Goal: Task Accomplishment & Management: Complete application form

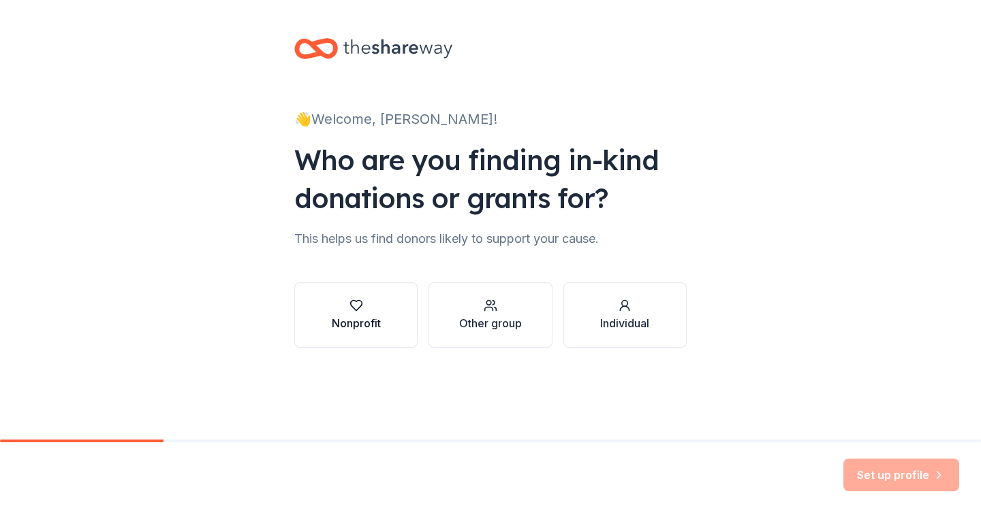
click at [339, 304] on div "button" at bounding box center [356, 306] width 49 height 14
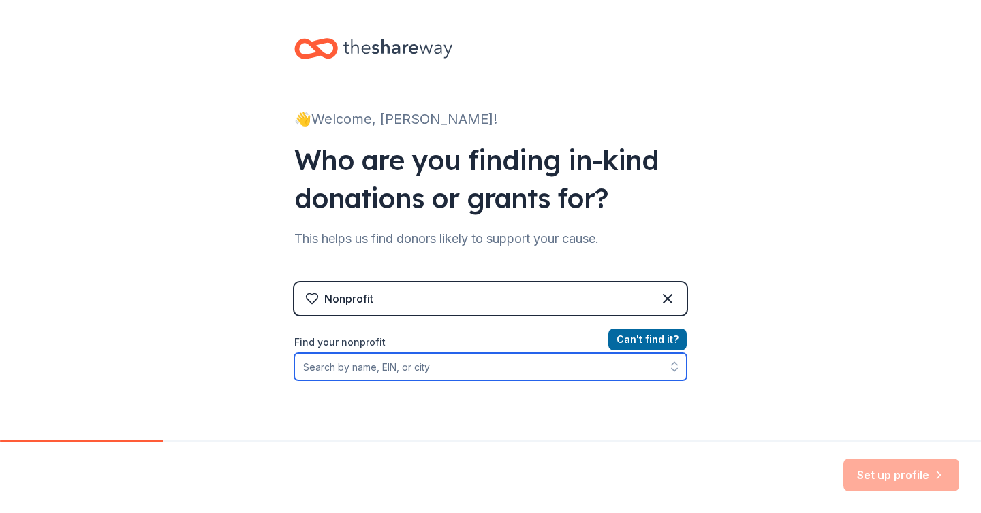
click at [441, 366] on input "Find your nonprofit" at bounding box center [490, 366] width 392 height 27
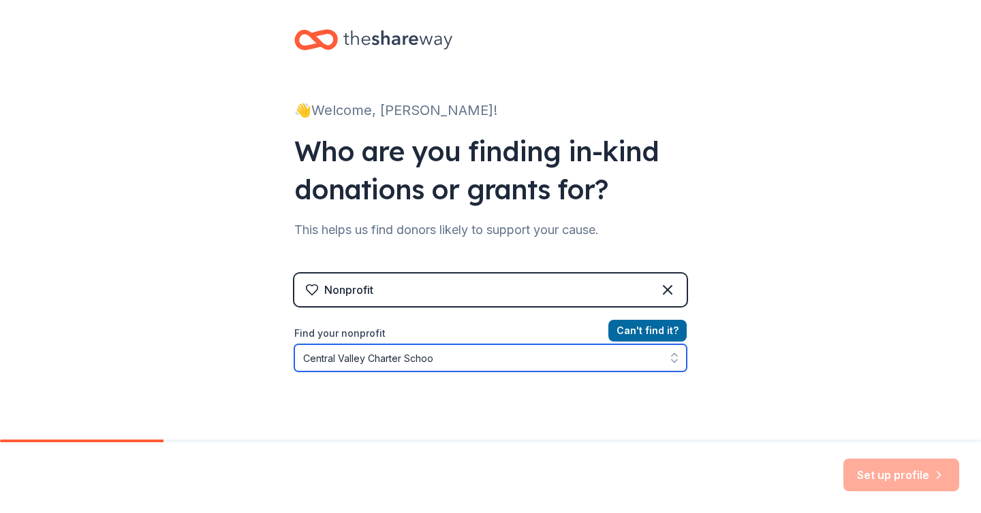
type input "[GEOGRAPHIC_DATA]"
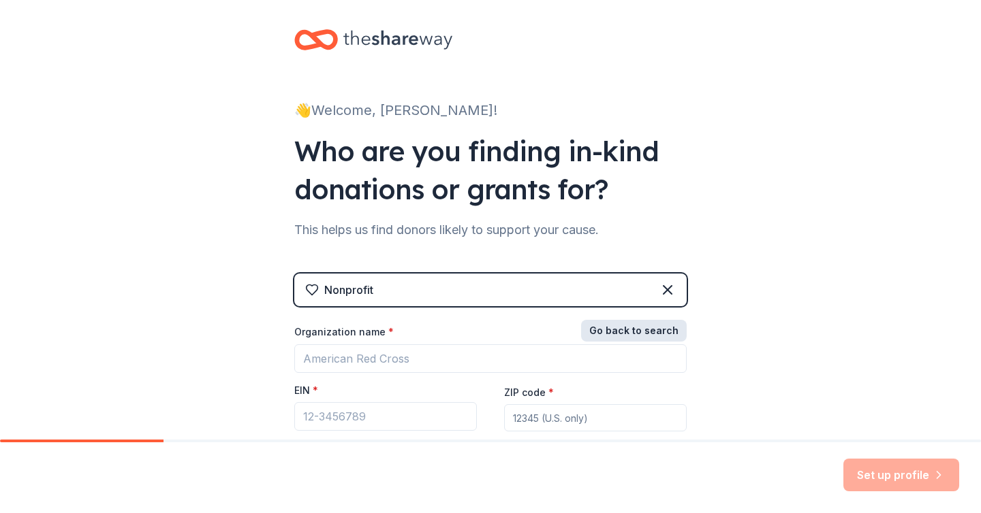
click at [632, 327] on button "Go back to search" at bounding box center [634, 331] width 106 height 22
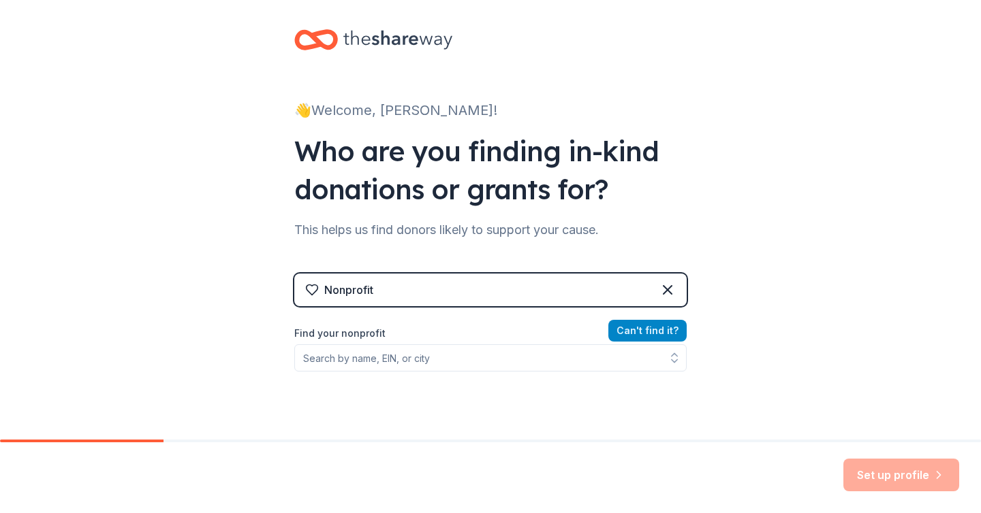
click at [645, 334] on button "Can ' t find it?" at bounding box center [647, 331] width 78 height 22
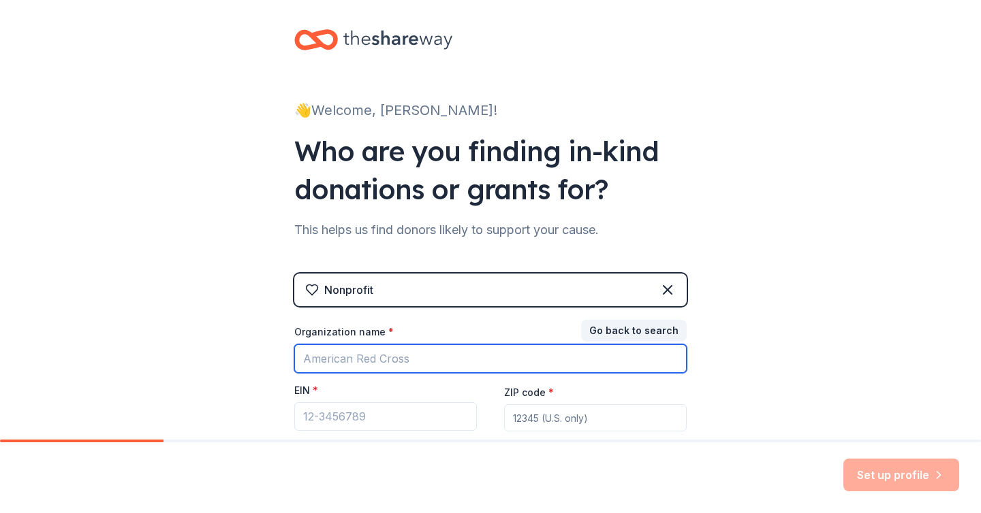
click at [547, 359] on input "Organization name *" at bounding box center [490, 359] width 392 height 29
type input "[GEOGRAPHIC_DATA]"
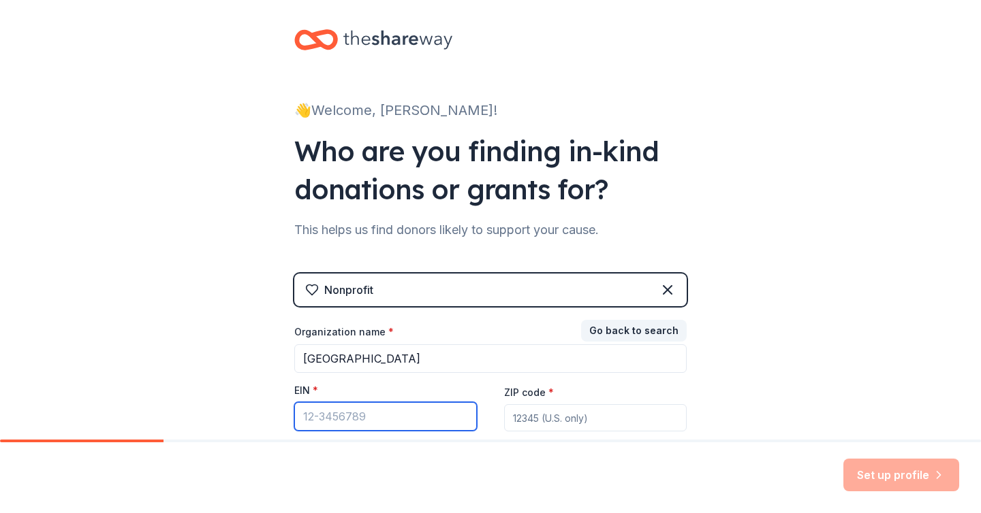
click at [371, 415] on input "EIN *" at bounding box center [385, 416] width 183 height 29
paste input "[US_EMPLOYER_IDENTIFICATION_NUMBER]"
type input "[US_EMPLOYER_IDENTIFICATION_NUMBER]"
click at [569, 415] on input "ZIP code *" at bounding box center [595, 418] width 183 height 27
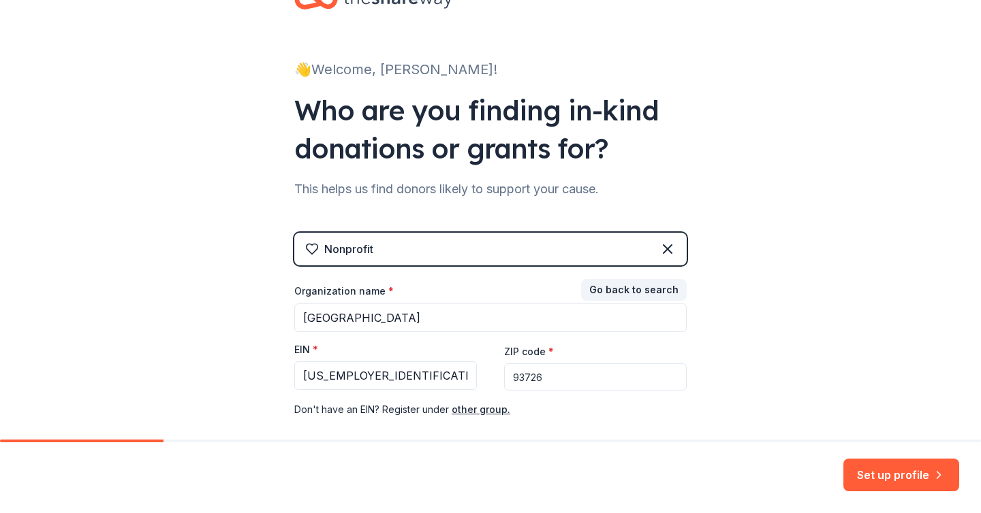
scroll to position [121, 0]
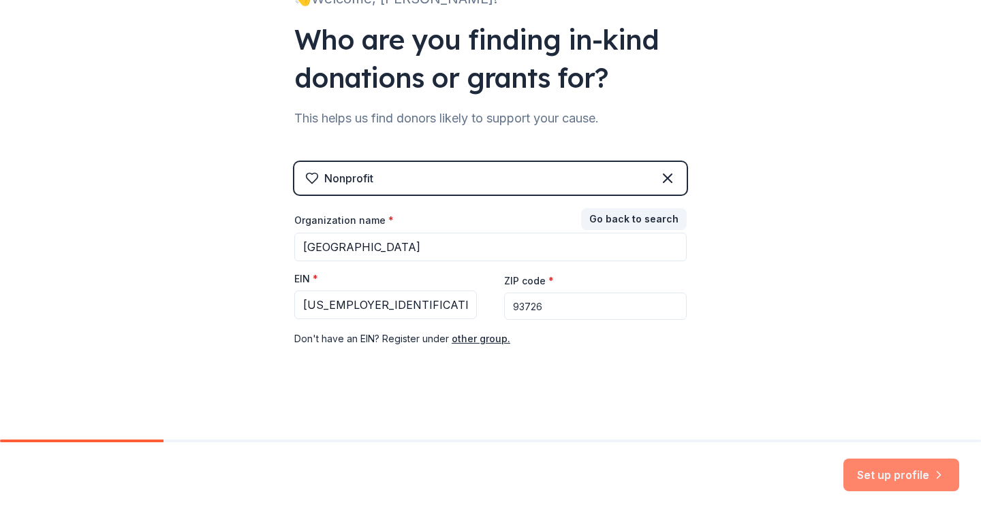
type input "93726"
click at [919, 469] on button "Set up profile" at bounding box center [901, 475] width 116 height 33
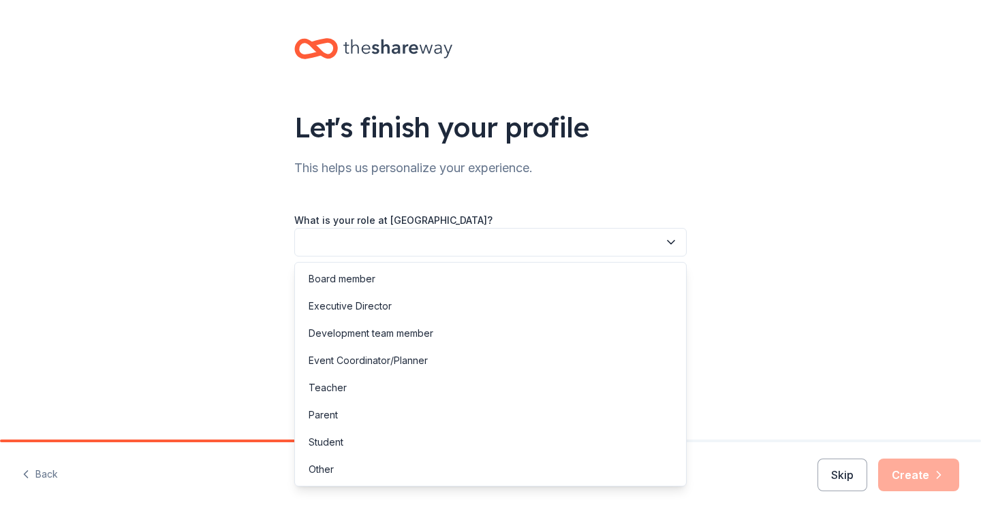
click at [666, 244] on icon "button" at bounding box center [671, 243] width 14 height 14
click at [602, 365] on div "Event Coordinator/Planner" at bounding box center [490, 360] width 385 height 27
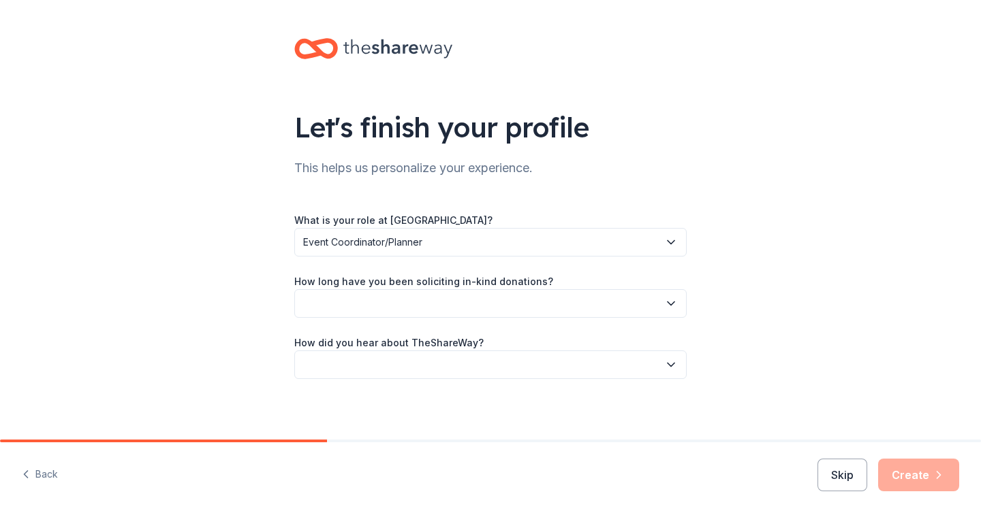
click at [676, 311] on button "button" at bounding box center [490, 303] width 392 height 29
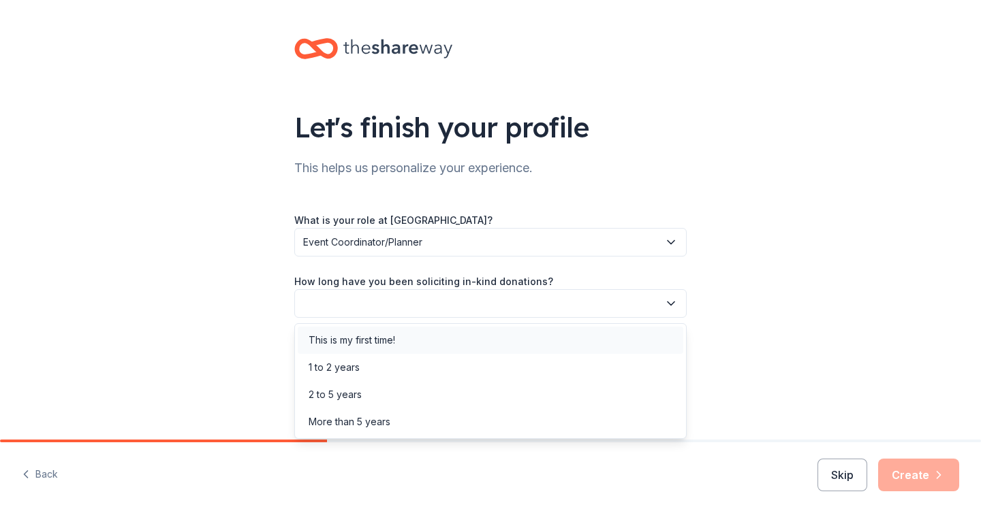
click at [659, 339] on div "This is my first time!" at bounding box center [490, 340] width 385 height 27
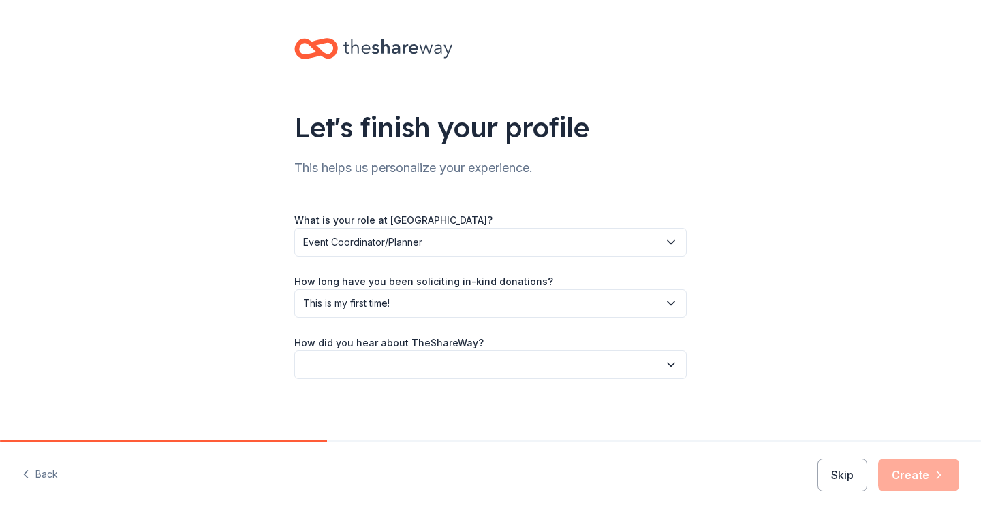
click at [688, 365] on div "Let's finish your profile This helps us personalize your experience. What is yo…" at bounding box center [490, 222] width 436 height 445
click at [677, 366] on icon "button" at bounding box center [671, 365] width 14 height 14
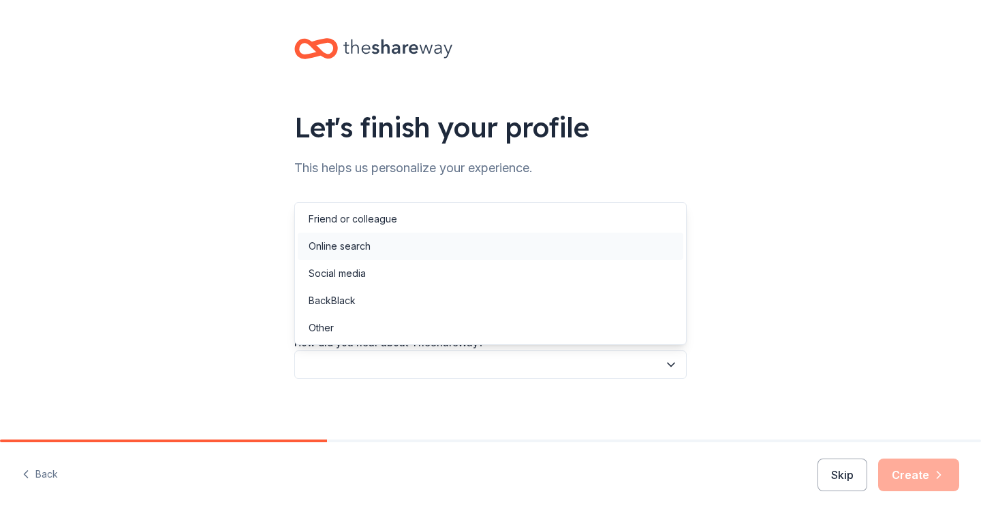
click at [639, 240] on div "Online search" at bounding box center [490, 246] width 385 height 27
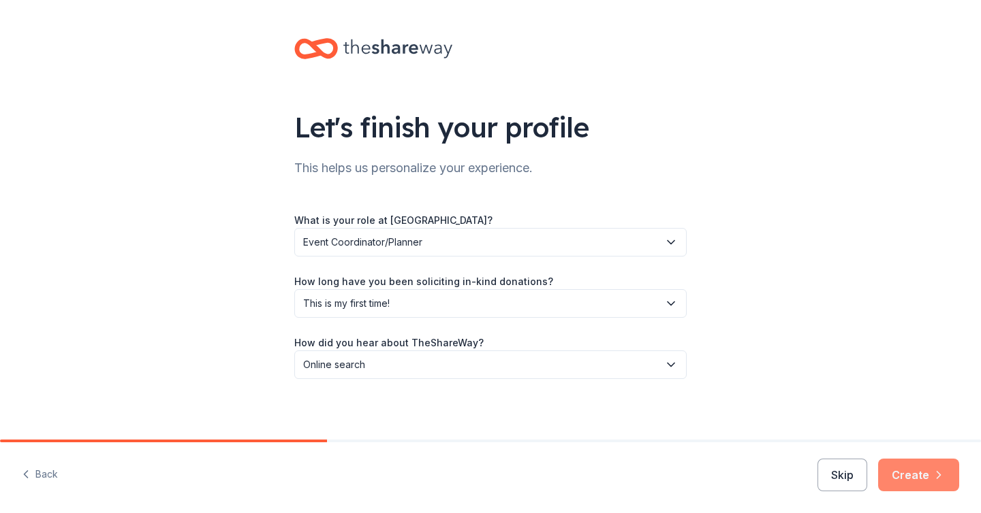
click at [930, 479] on button "Create" at bounding box center [918, 475] width 81 height 33
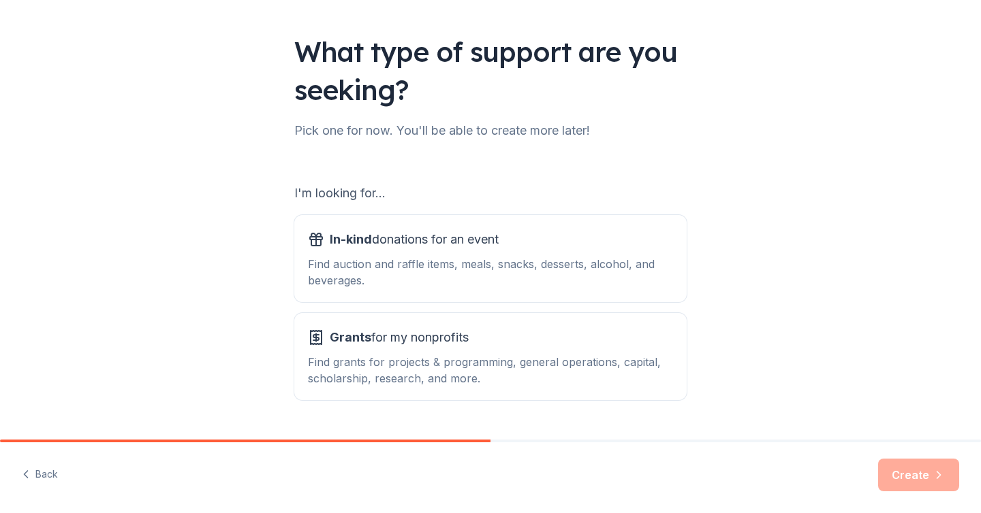
scroll to position [110, 0]
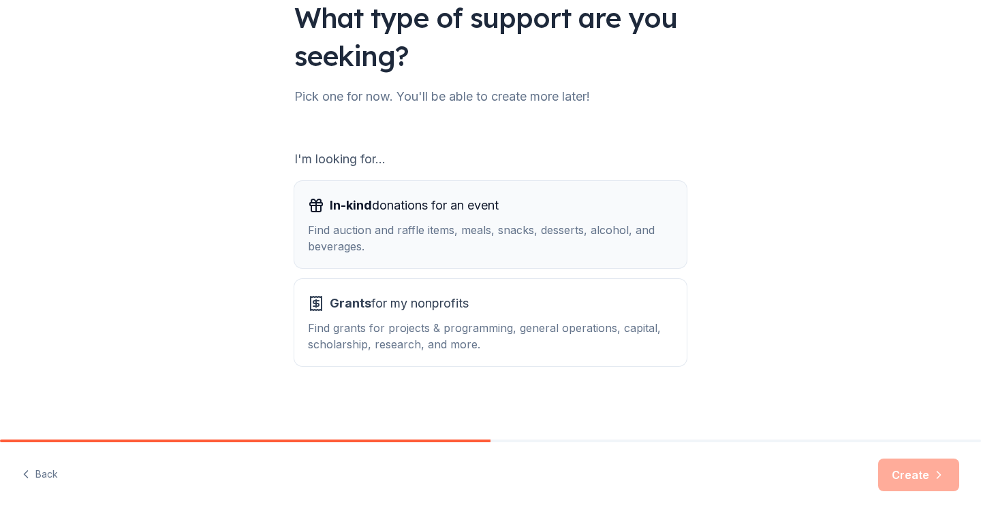
click at [616, 244] on div "Find auction and raffle items, meals, snacks, desserts, alcohol, and beverages." at bounding box center [490, 238] width 365 height 33
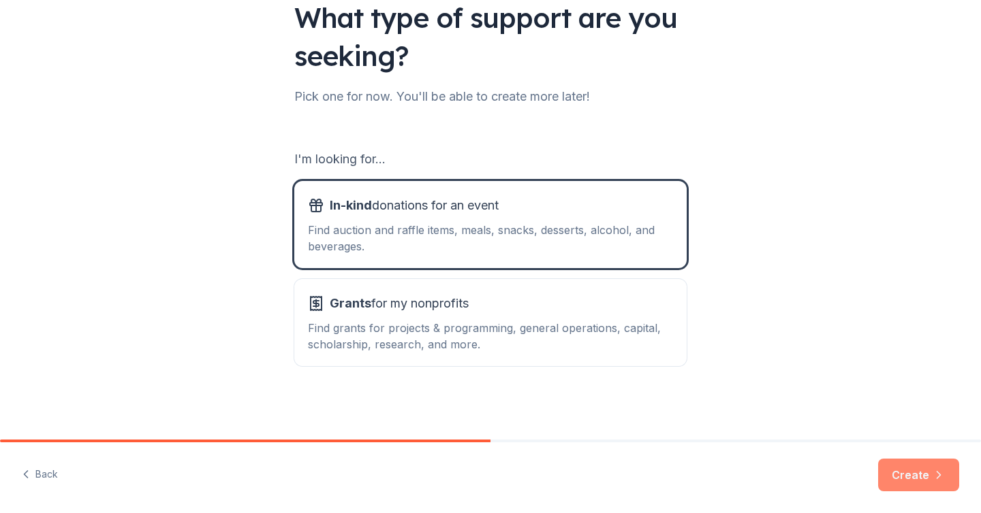
click at [930, 474] on button "Create" at bounding box center [918, 475] width 81 height 33
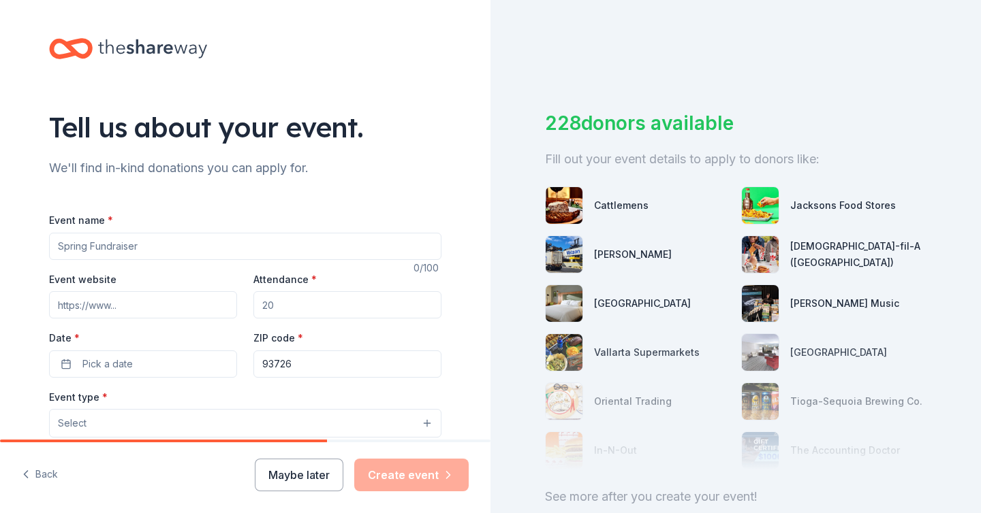
click at [334, 239] on input "Event name *" at bounding box center [245, 246] width 392 height 27
type input "Secondary Student Events"
type input "50"
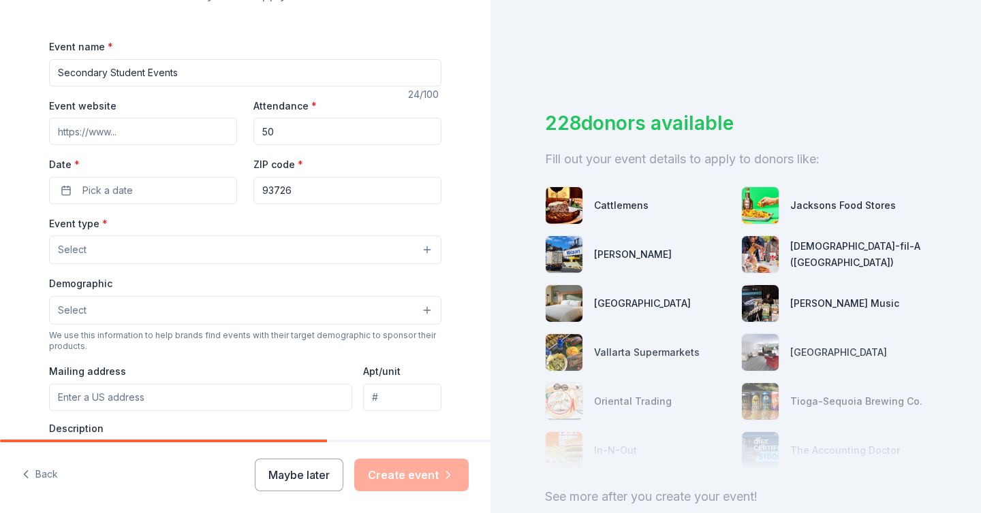
scroll to position [188, 0]
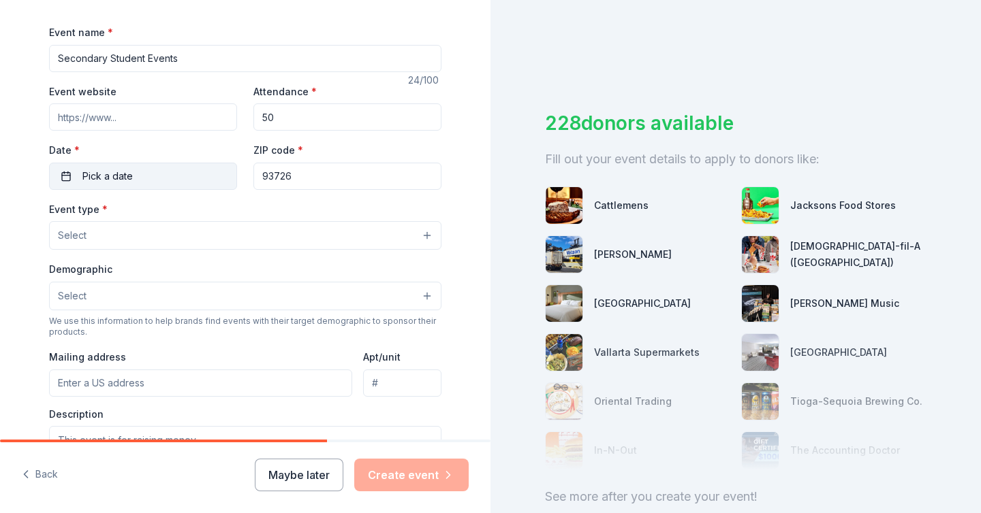
click at [172, 169] on button "Pick a date" at bounding box center [143, 176] width 188 height 27
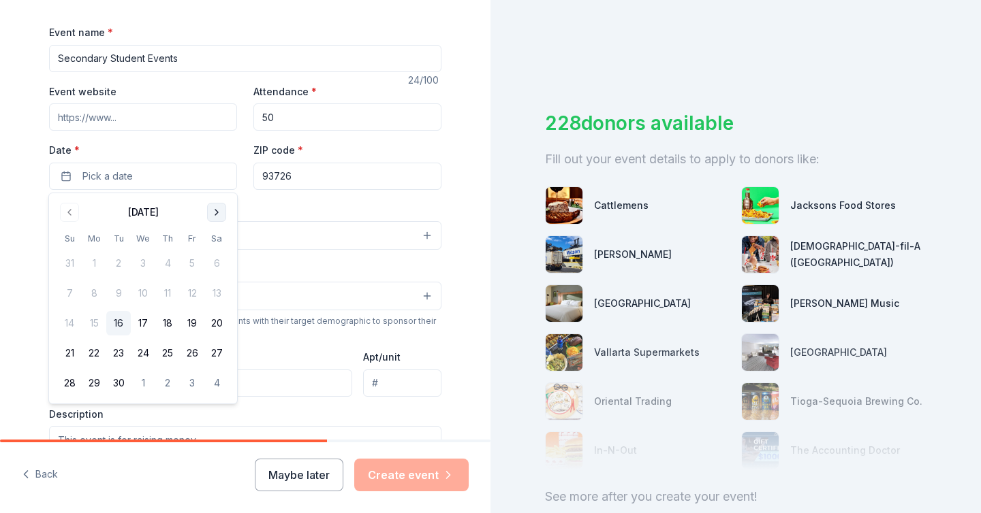
click at [219, 207] on button "Go to next month" at bounding box center [216, 212] width 19 height 19
click at [171, 325] on button "16" at bounding box center [167, 323] width 25 height 25
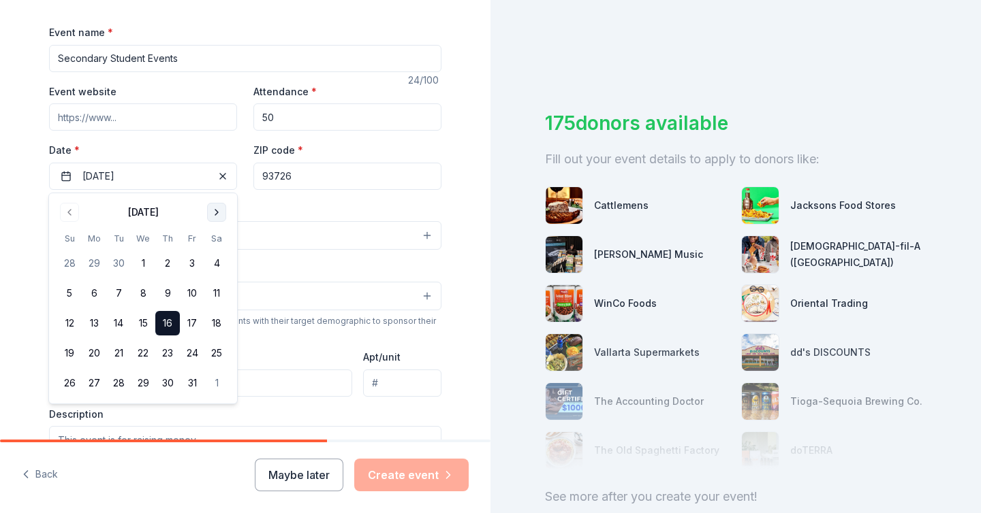
click at [221, 209] on button "Go to next month" at bounding box center [216, 212] width 19 height 19
click at [195, 326] on button "14" at bounding box center [192, 323] width 25 height 25
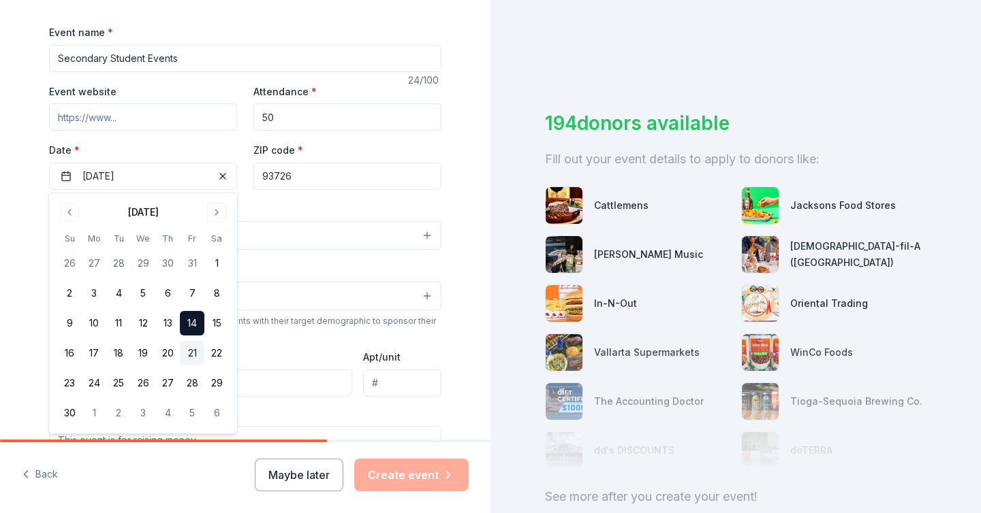
click at [197, 352] on button "21" at bounding box center [192, 353] width 25 height 25
click at [253, 208] on div "Event type * Select" at bounding box center [245, 226] width 392 height 50
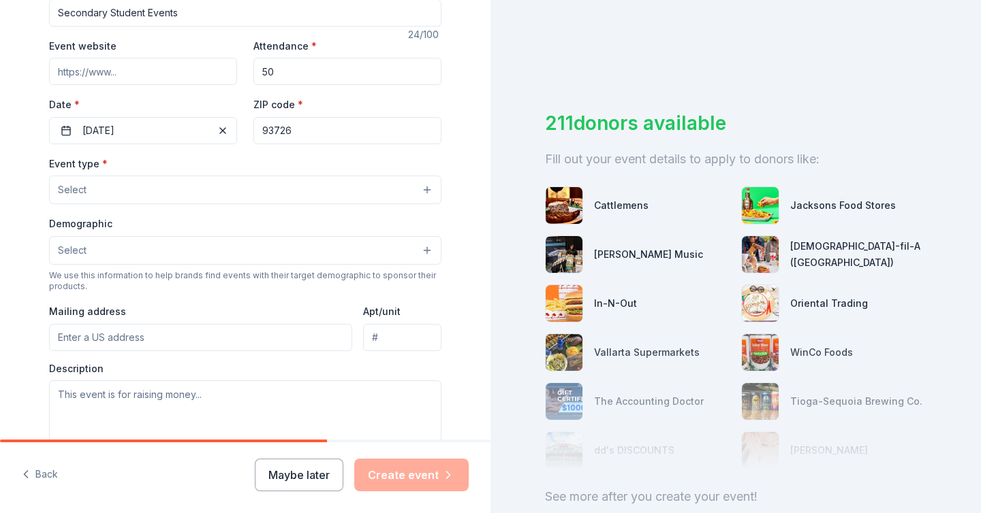
scroll to position [237, 0]
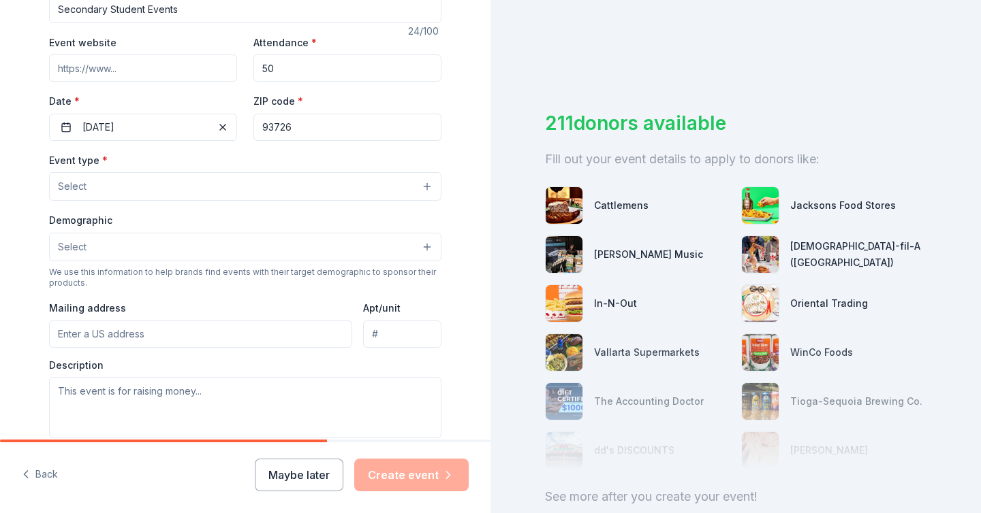
click at [430, 180] on button "Select" at bounding box center [245, 186] width 392 height 29
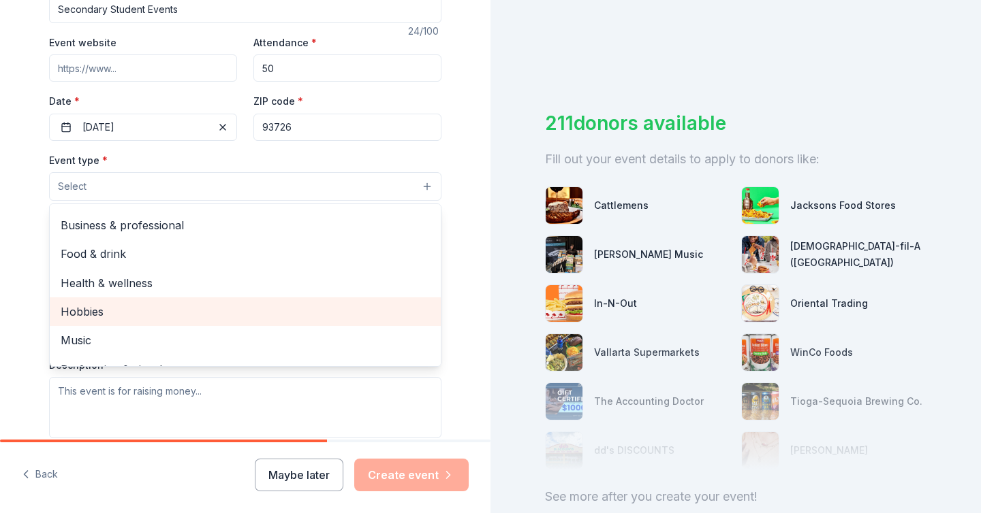
scroll to position [0, 0]
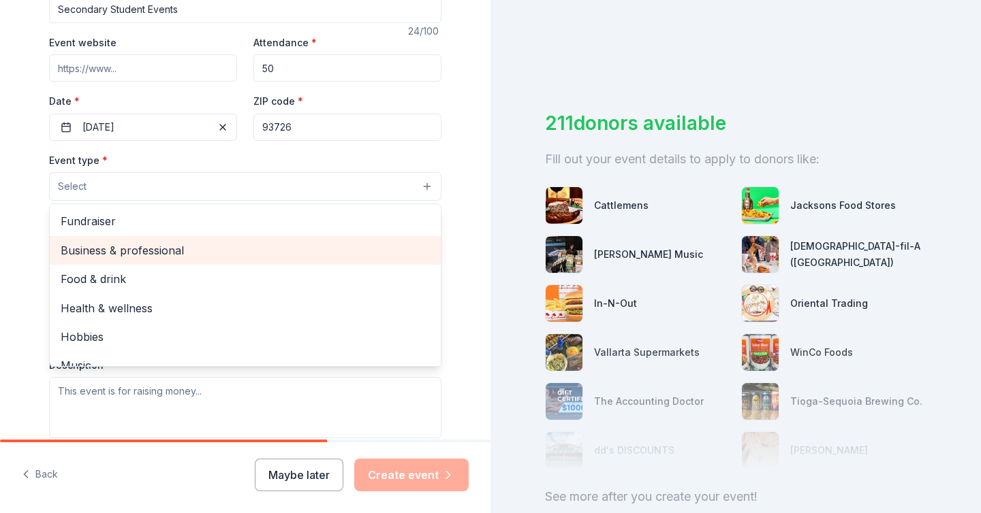
click at [362, 251] on span "Business & professional" at bounding box center [245, 251] width 369 height 18
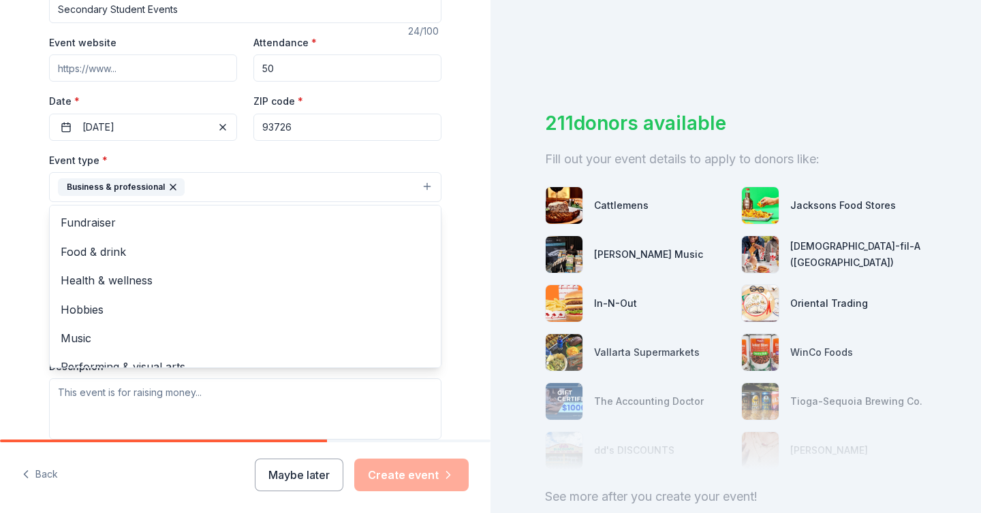
click at [466, 208] on div "Tell us about your event. We'll find in-kind donations you can apply for. Event…" at bounding box center [245, 217] width 490 height 908
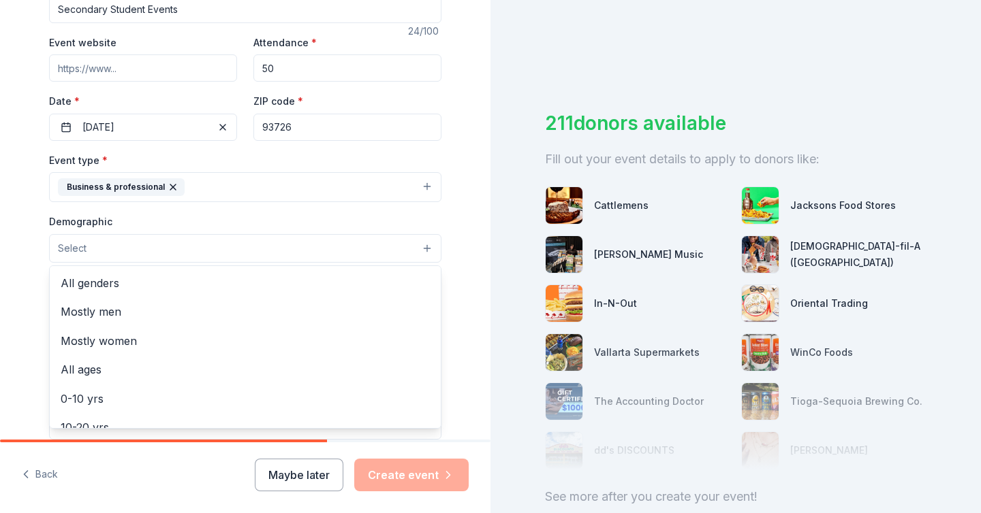
click at [409, 244] on button "Select" at bounding box center [245, 248] width 392 height 29
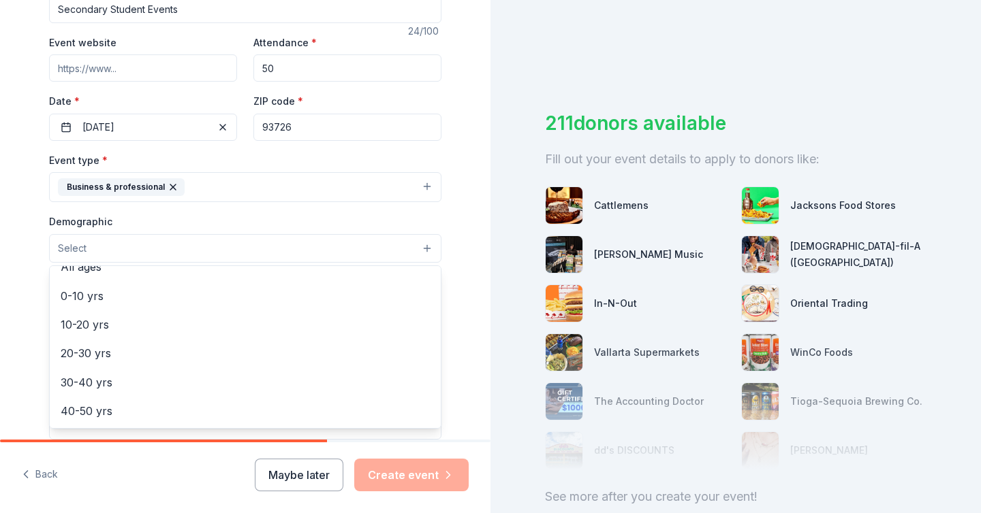
scroll to position [104, 0]
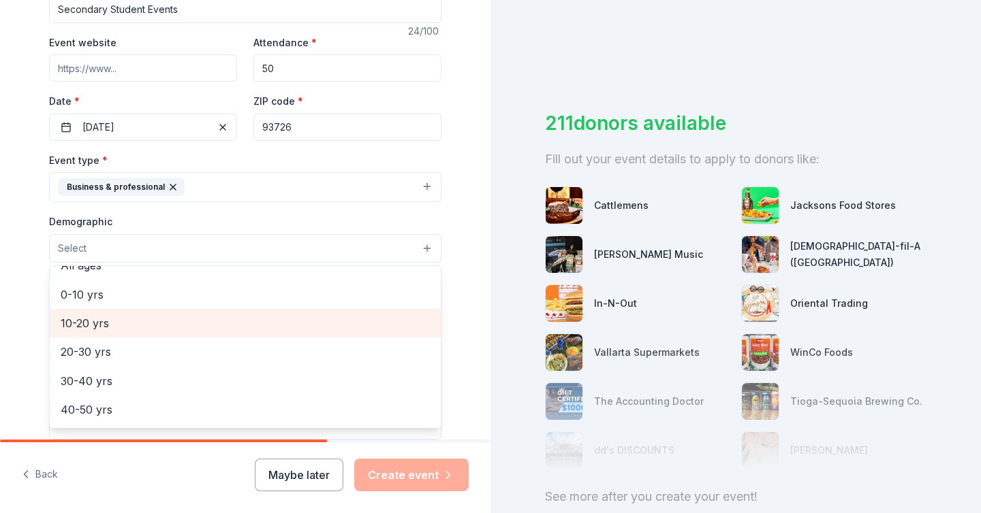
click at [336, 315] on span "10-20 yrs" at bounding box center [245, 324] width 369 height 18
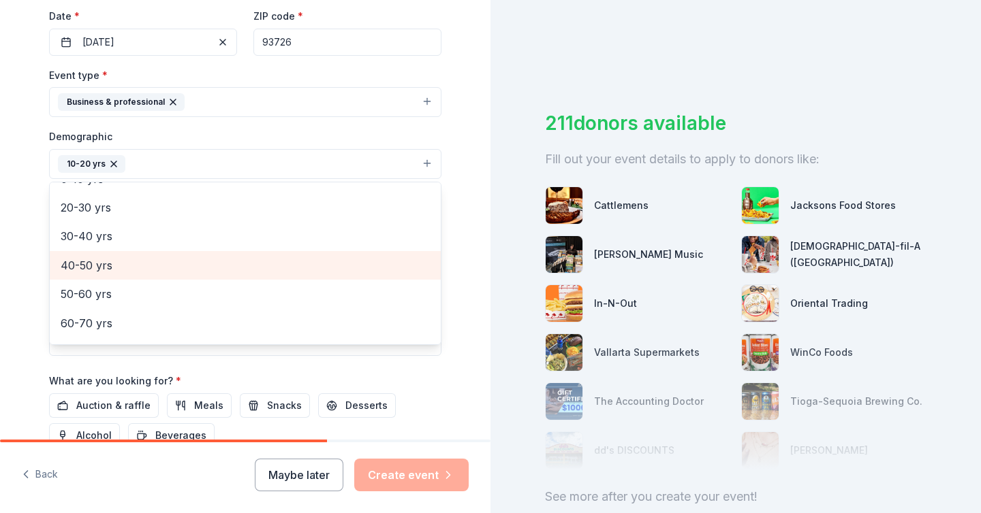
scroll to position [0, 0]
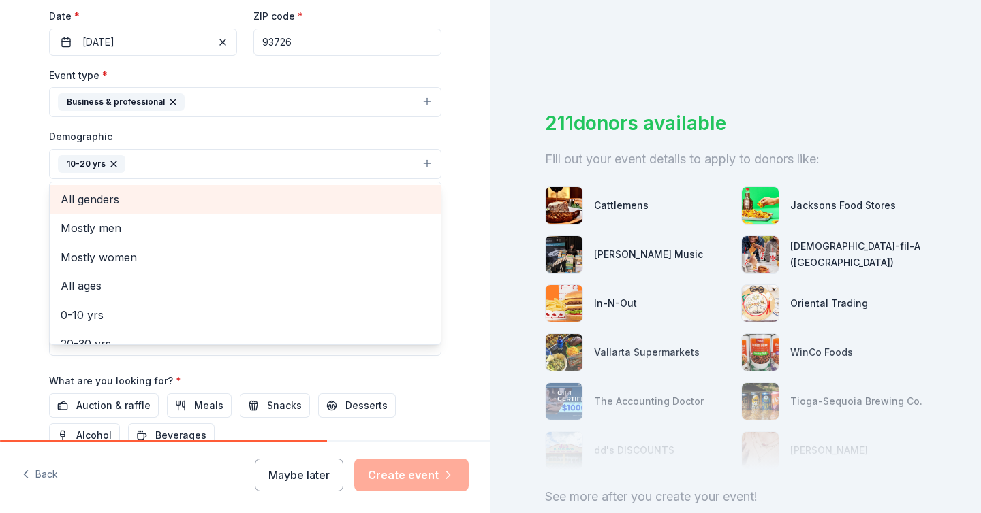
click at [377, 192] on span "All genders" at bounding box center [245, 200] width 369 height 18
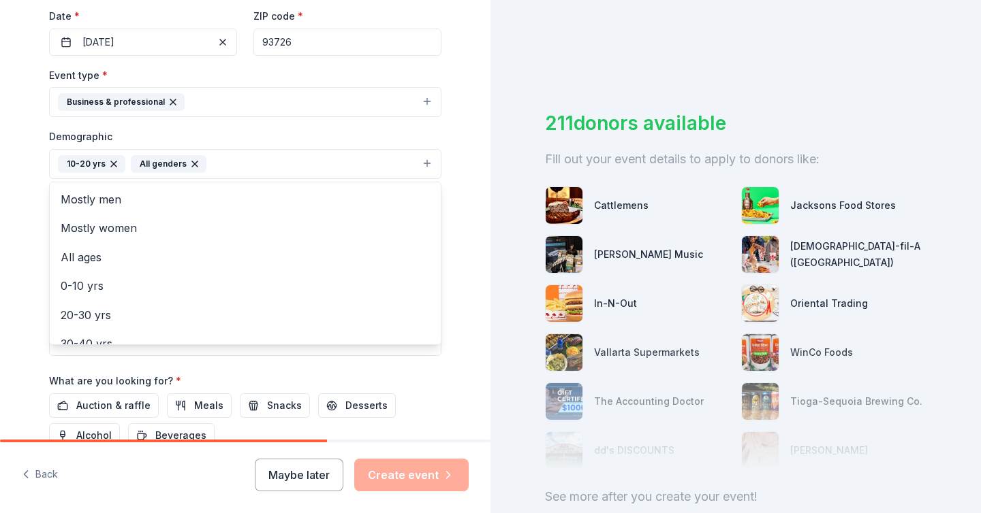
click at [449, 180] on div "Tell us about your event. We'll find in-kind donations you can apply for. Event…" at bounding box center [245, 132] width 436 height 909
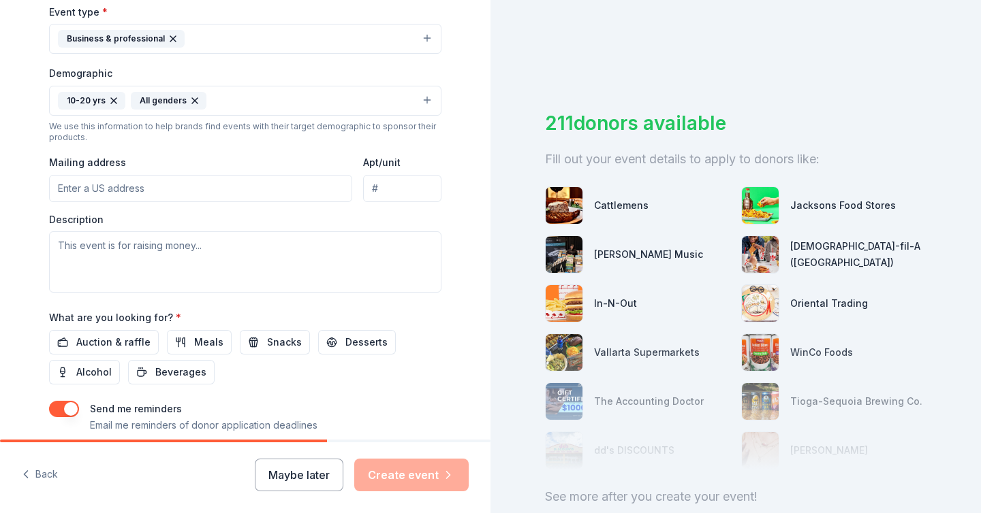
scroll to position [392, 0]
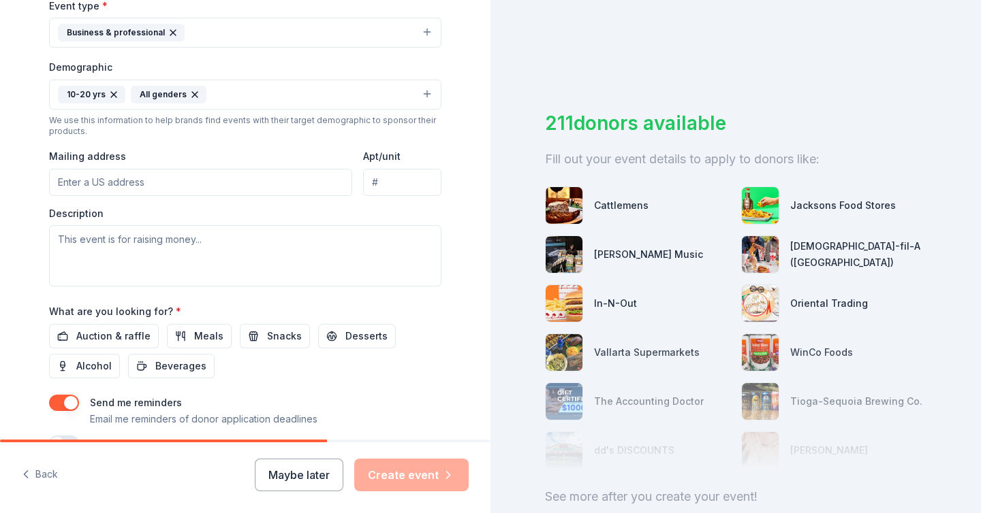
click at [267, 184] on input "Mailing address" at bounding box center [200, 182] width 303 height 27
type input "2734 AUSTIN AVENUE"
type input "93726"
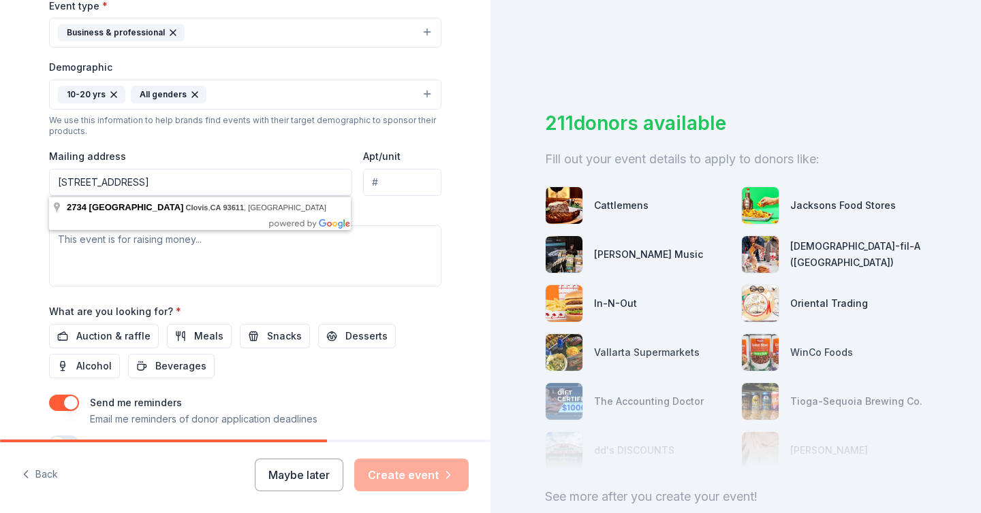
type input "2734 AUSTIN AVENUE, CLOVIS, CA 93611"
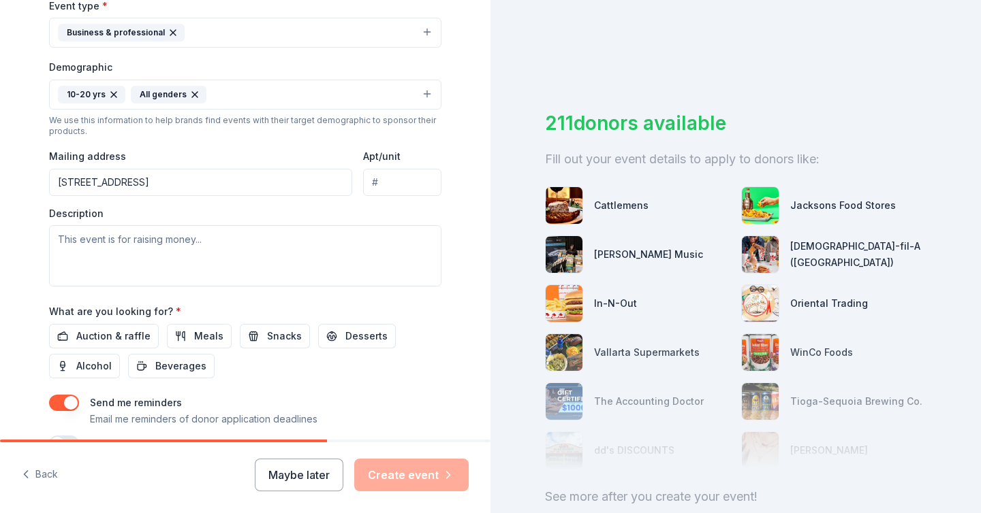
click at [479, 182] on div "Tell us about your event. We'll find in-kind donations you can apply for. Event…" at bounding box center [245, 62] width 490 height 909
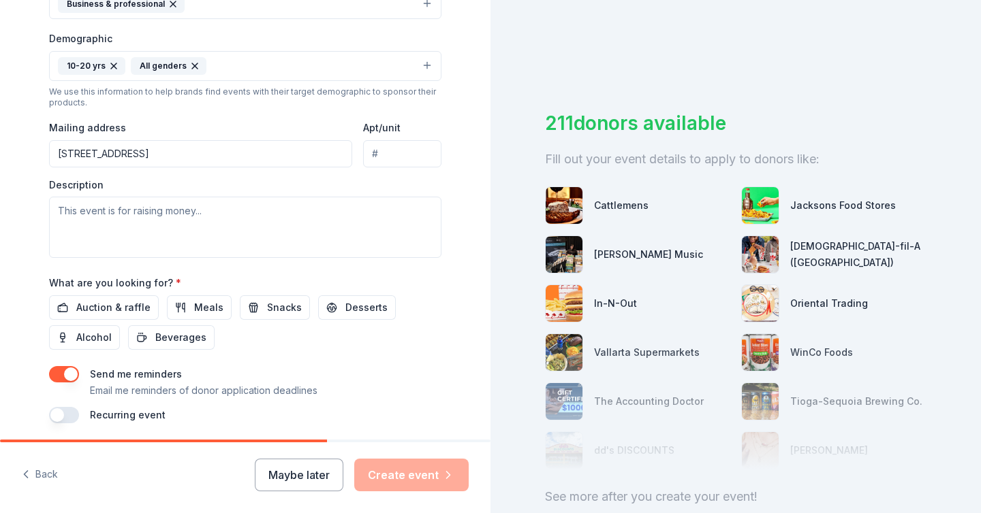
scroll to position [425, 0]
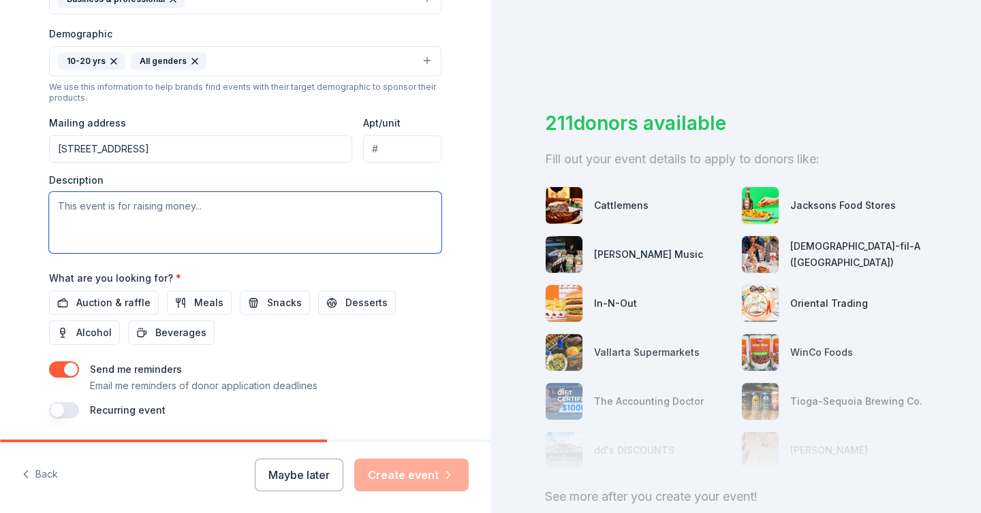
click at [186, 225] on textarea at bounding box center [245, 222] width 392 height 61
paste textarea "Each year, our Community Engagement team hosts family-friendly activities desig…"
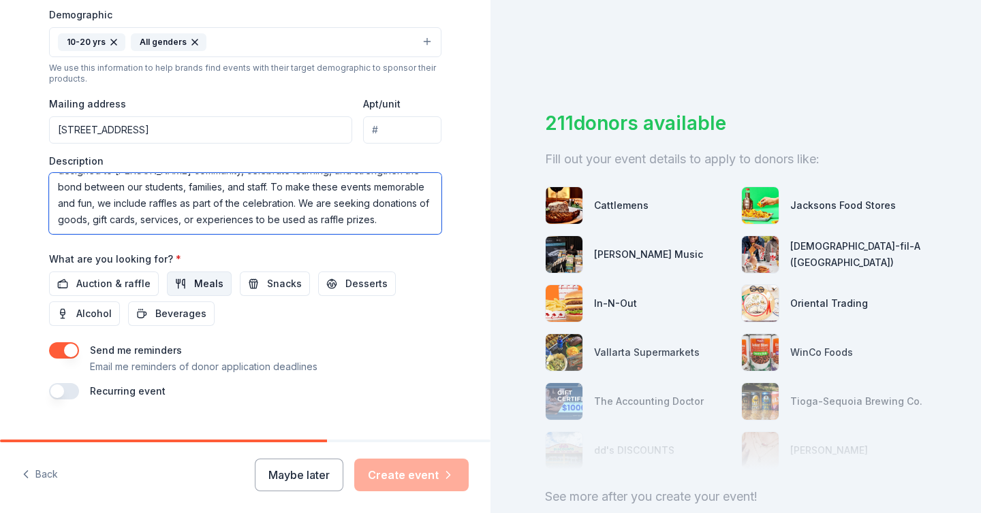
scroll to position [469, 0]
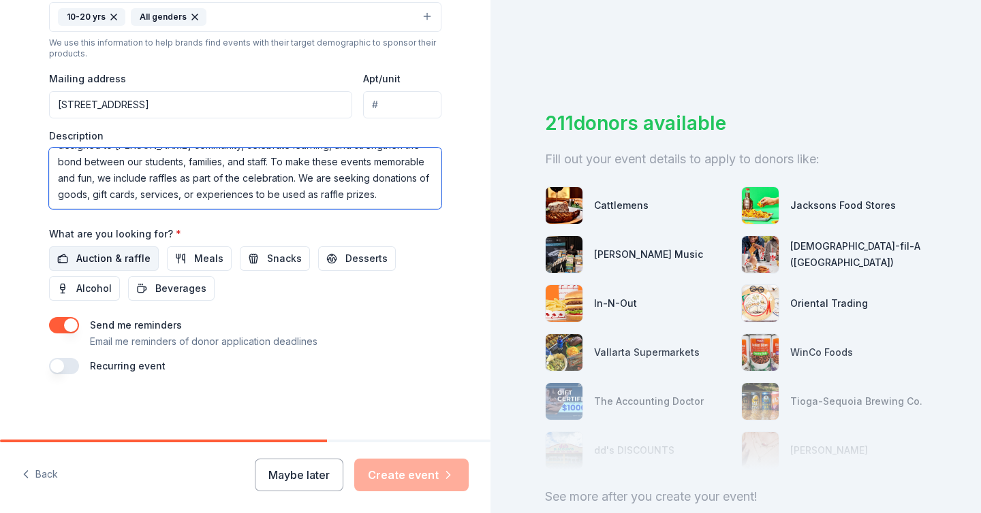
type textarea "Each year, our Community Engagement team hosts family-friendly activities desig…"
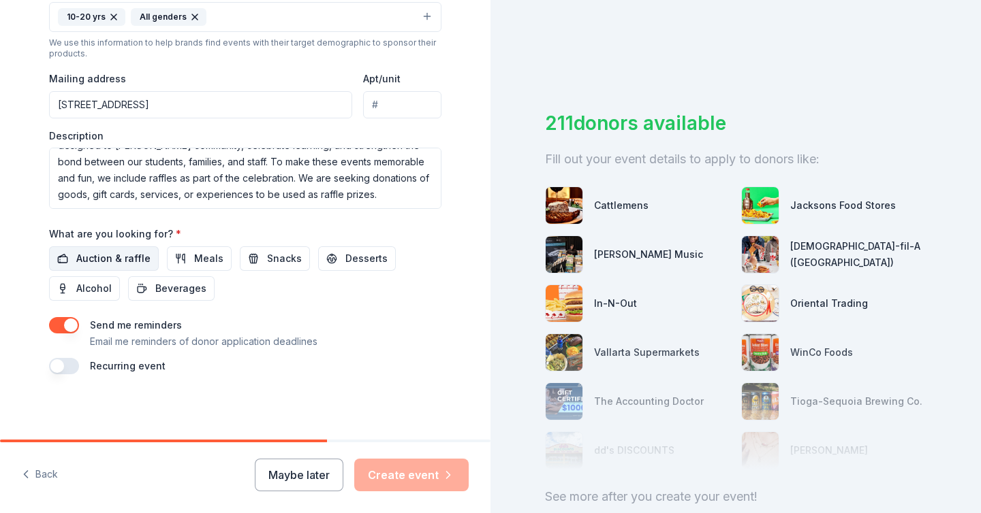
click at [126, 258] on span "Auction & raffle" at bounding box center [113, 259] width 74 height 16
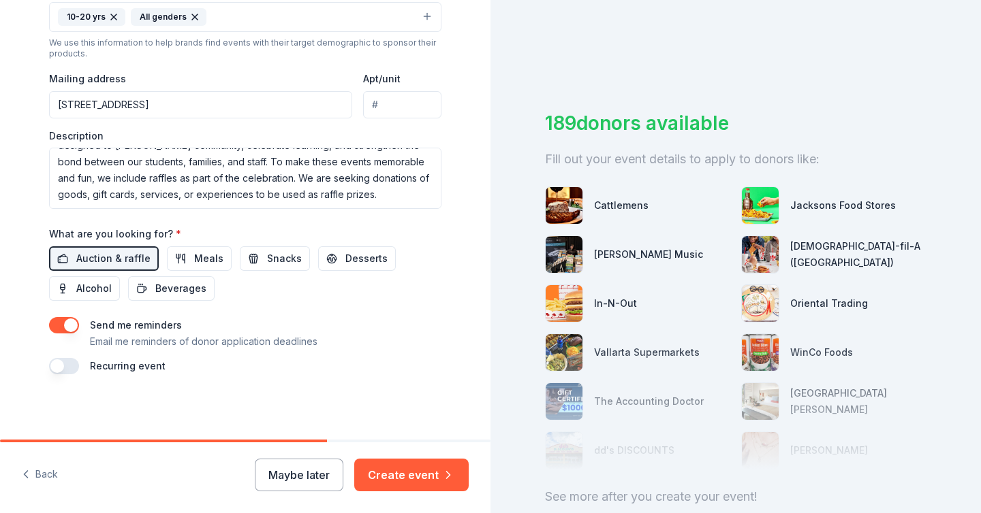
click at [77, 366] on button "button" at bounding box center [64, 366] width 30 height 16
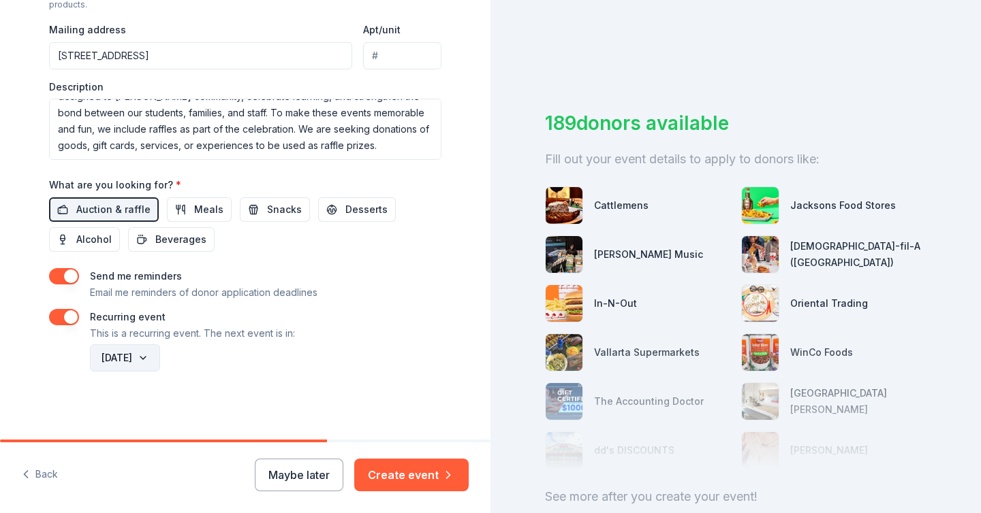
click at [160, 360] on button "November 2026" at bounding box center [125, 358] width 70 height 27
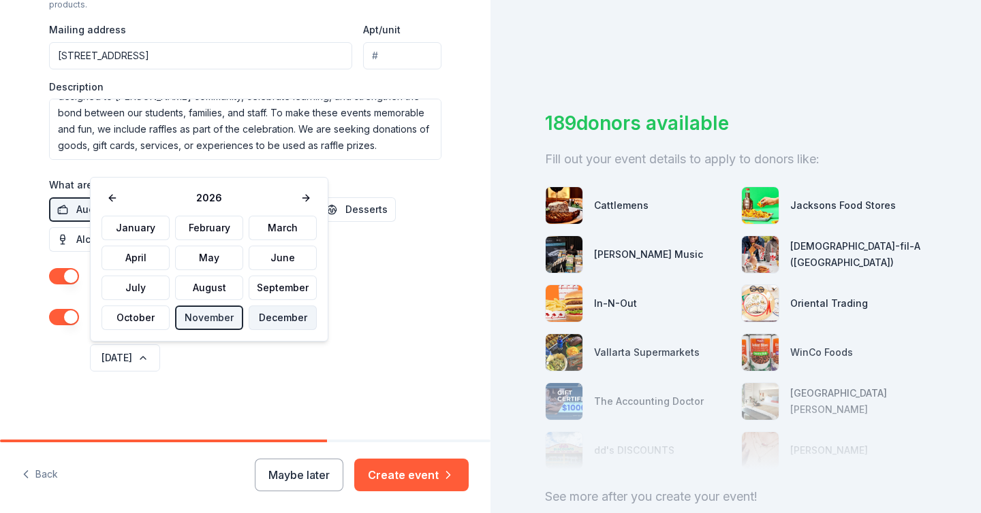
click at [287, 320] on button "December" at bounding box center [283, 318] width 68 height 25
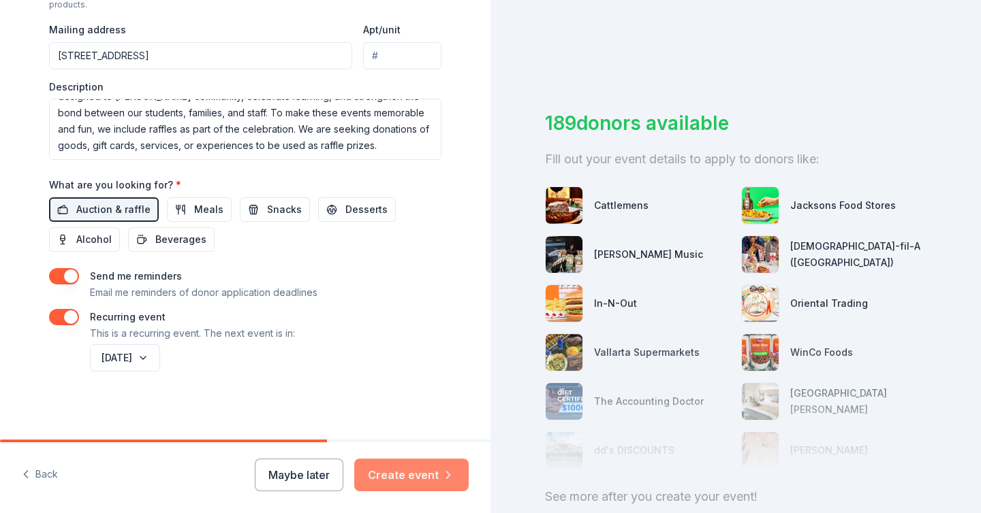
click at [383, 475] on button "Create event" at bounding box center [411, 475] width 114 height 33
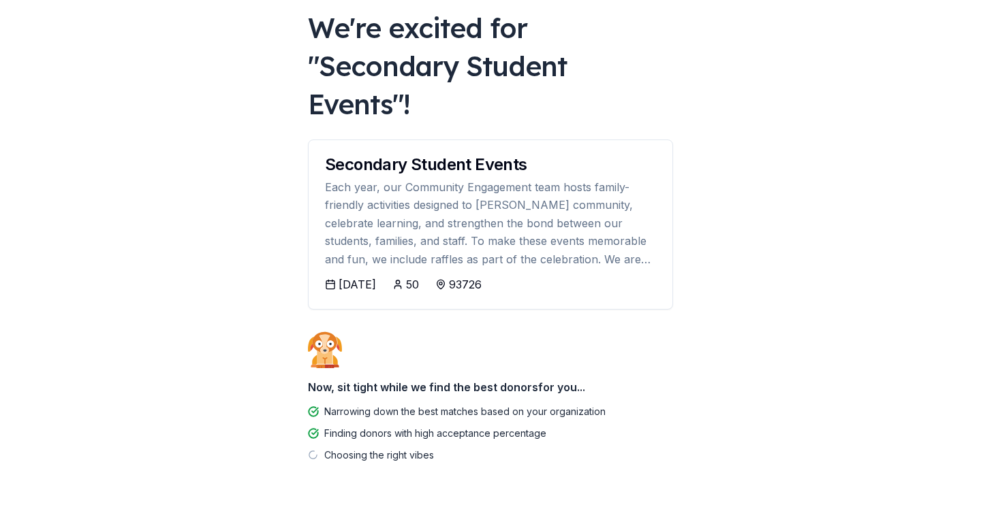
scroll to position [118, 0]
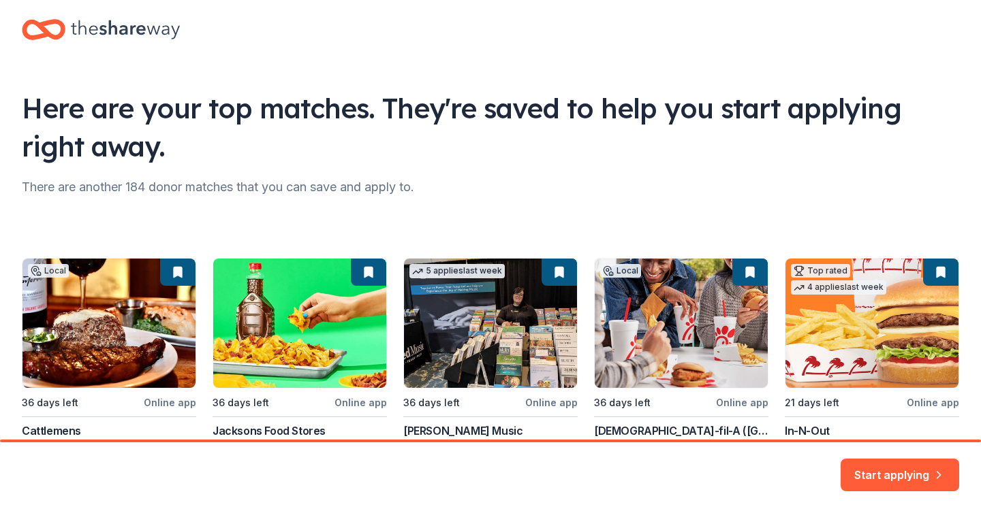
scroll to position [119, 0]
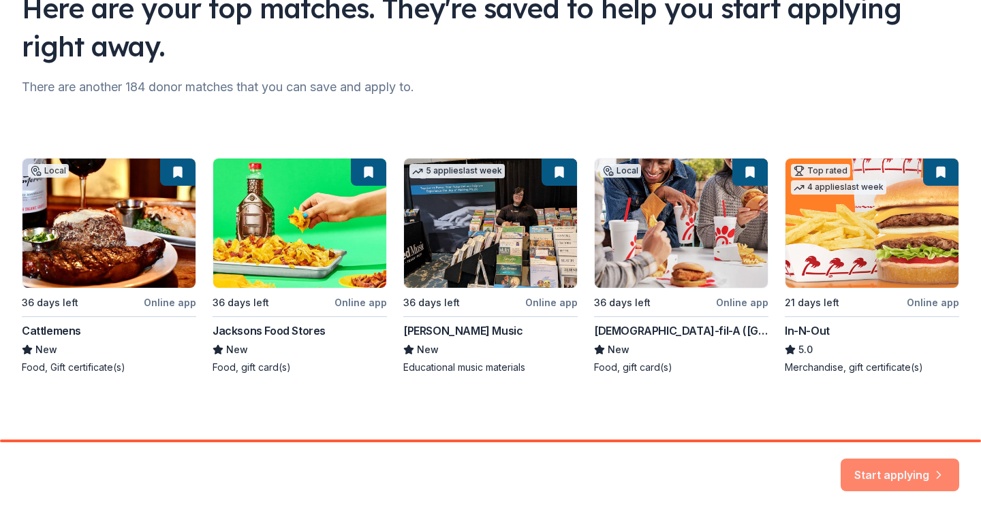
click at [876, 465] on button "Start applying" at bounding box center [899, 468] width 118 height 33
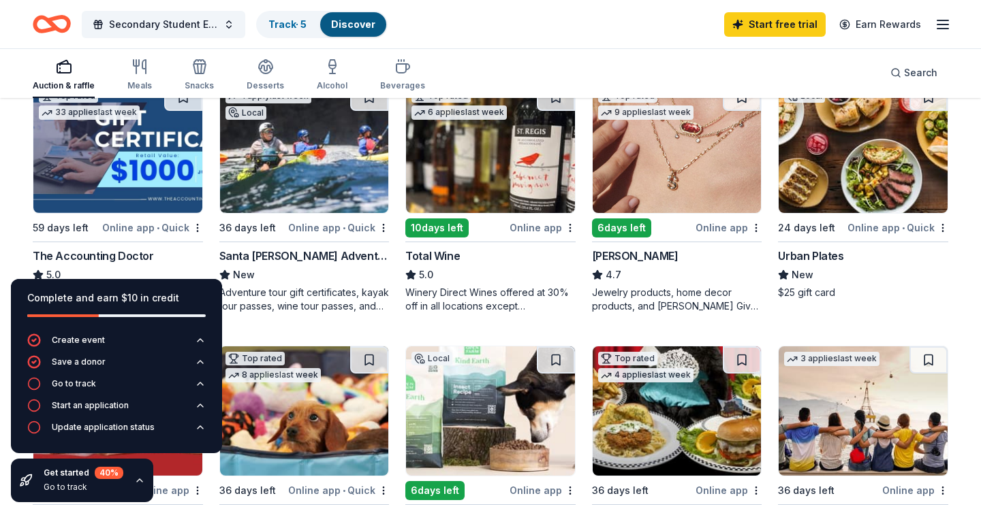
scroll to position [418, 0]
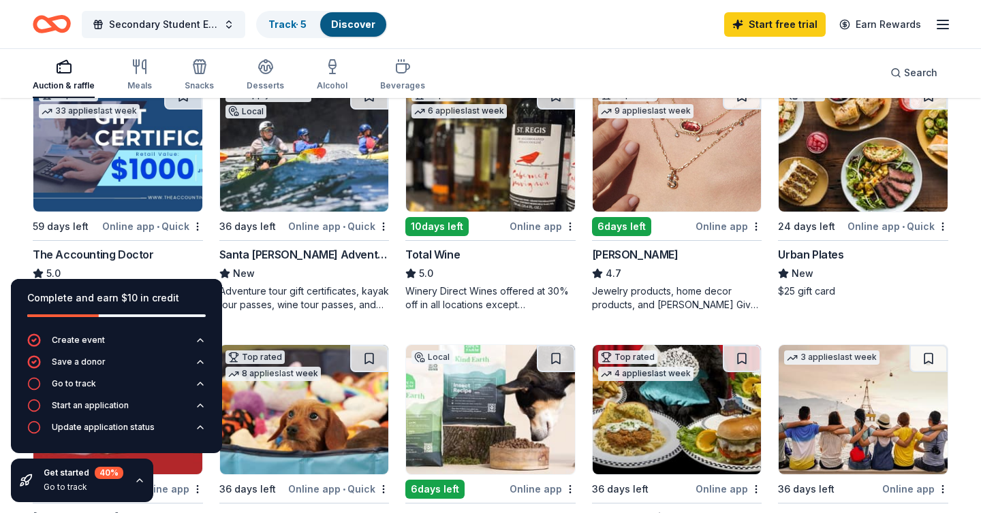
click at [627, 251] on div "Kendra Scott" at bounding box center [635, 255] width 86 height 16
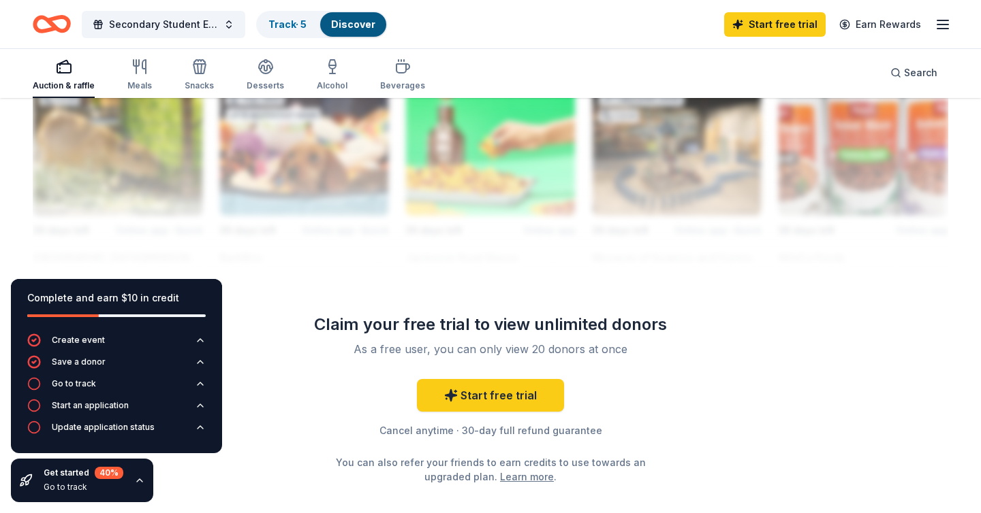
scroll to position [1262, 0]
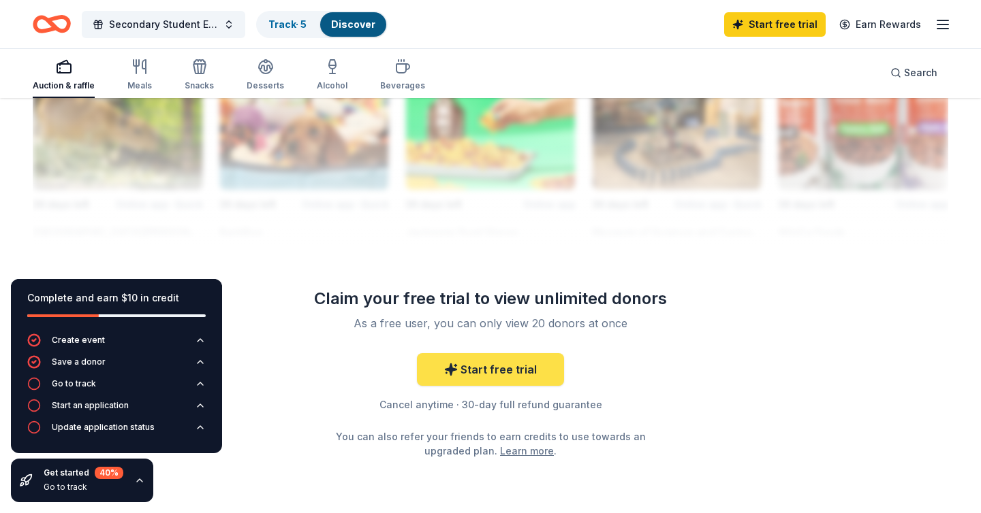
click at [471, 373] on link "Start free trial" at bounding box center [490, 369] width 147 height 33
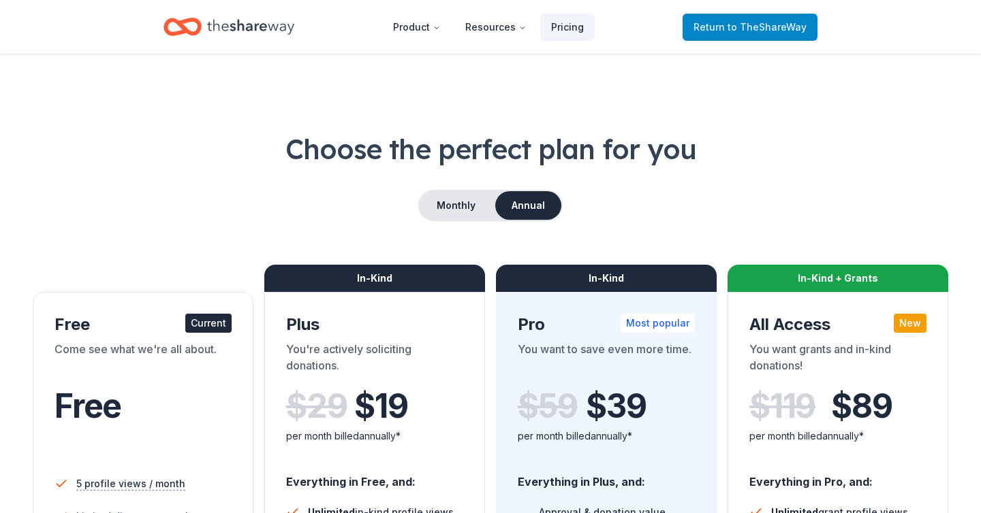
click at [709, 25] on span "Return to TheShareWay" at bounding box center [749, 27] width 113 height 16
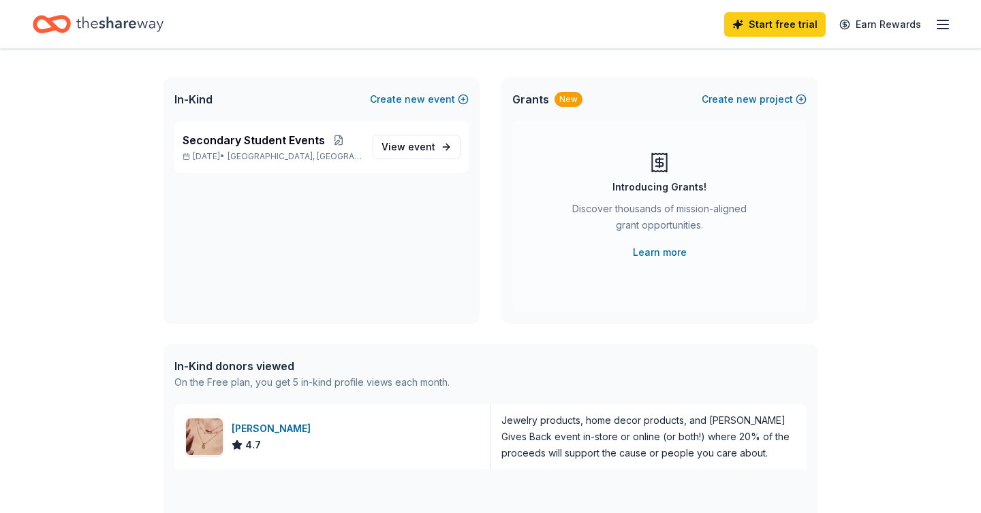
scroll to position [59, 0]
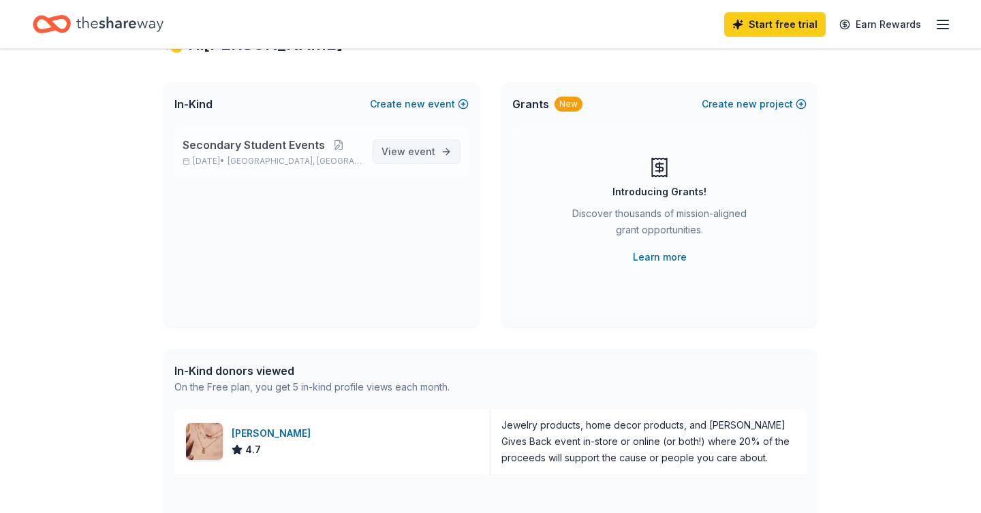
click at [407, 153] on span "View event" at bounding box center [408, 152] width 54 height 16
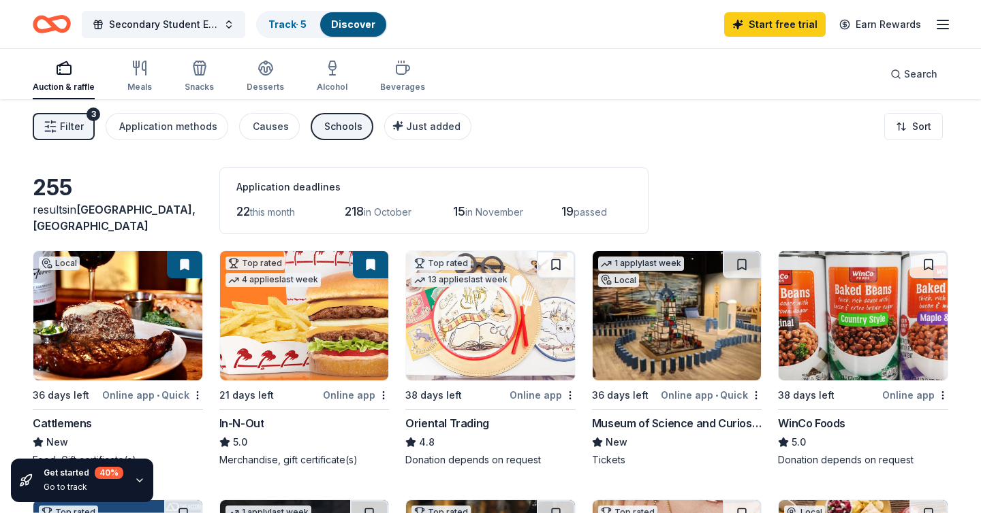
click at [90, 129] on button "Filter 3" at bounding box center [64, 126] width 62 height 27
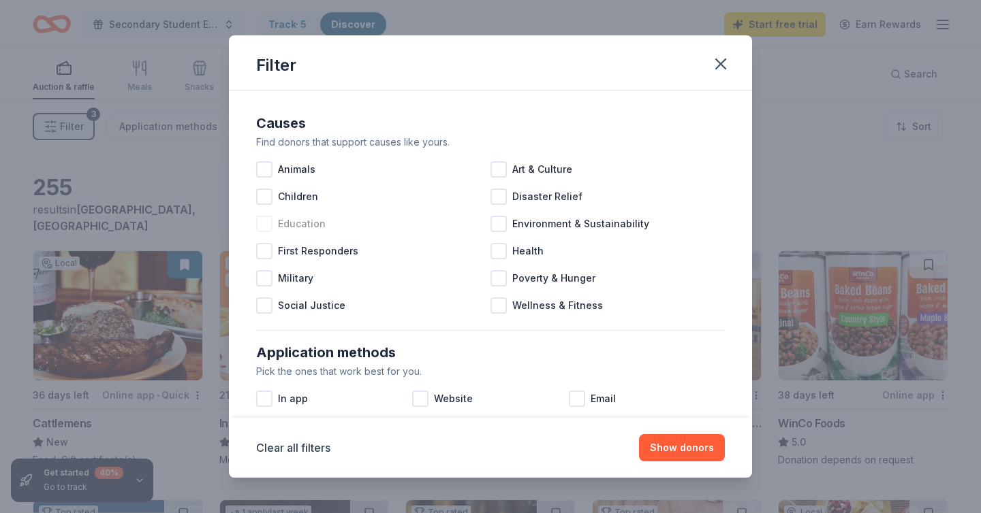
click at [267, 221] on div at bounding box center [264, 224] width 16 height 16
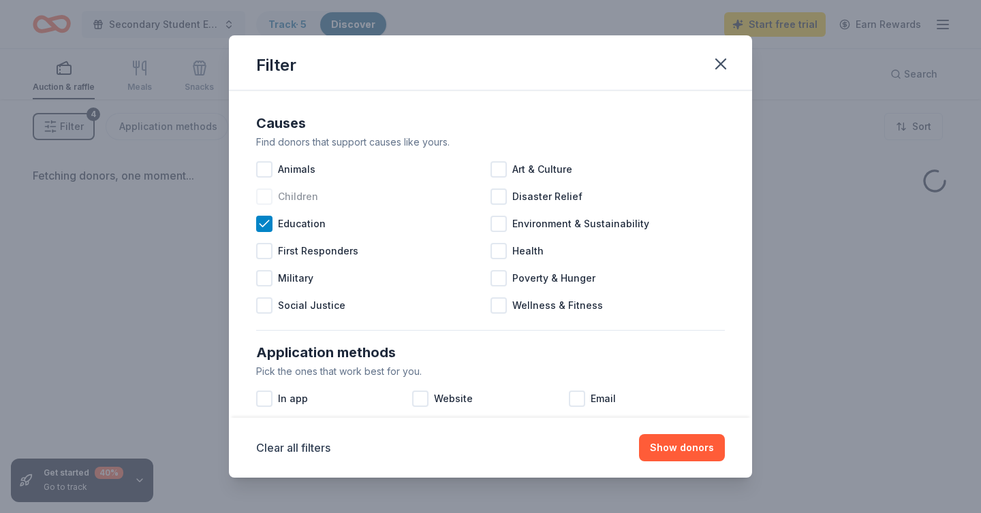
click at [264, 201] on div at bounding box center [264, 197] width 16 height 16
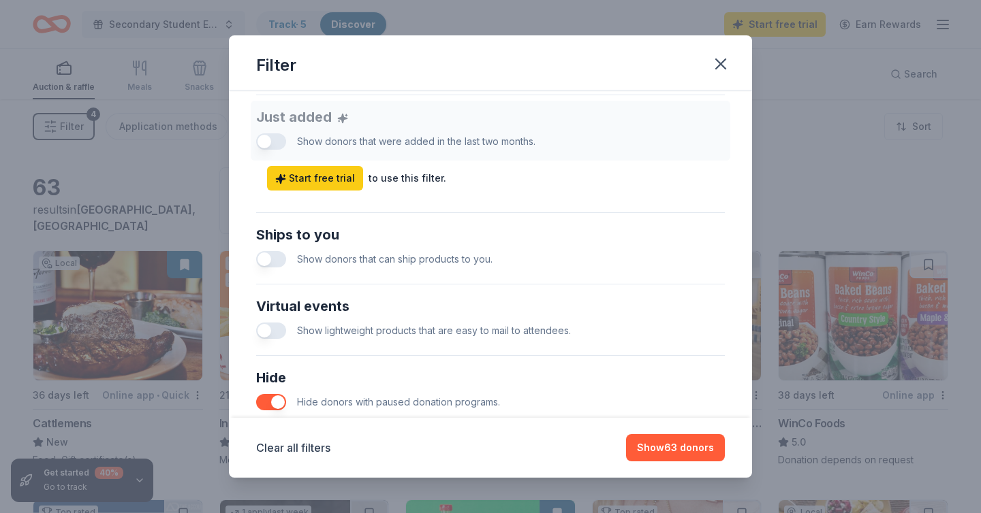
scroll to position [546, 0]
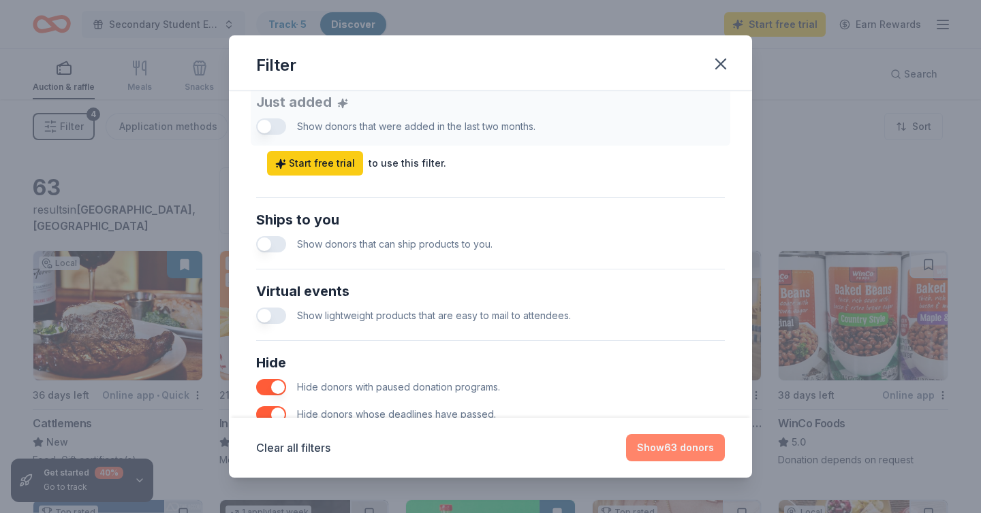
click at [692, 452] on button "Show 63 donors" at bounding box center [675, 447] width 99 height 27
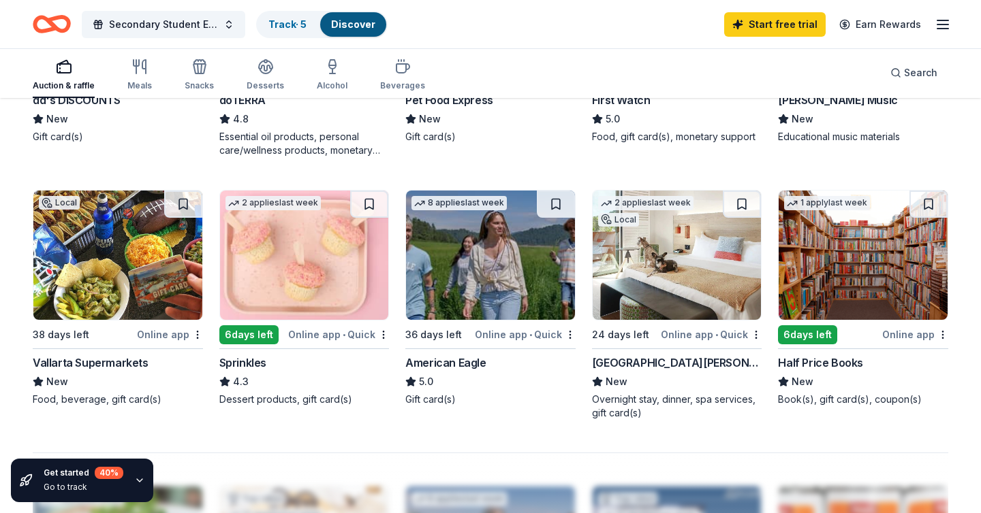
scroll to position [837, 0]
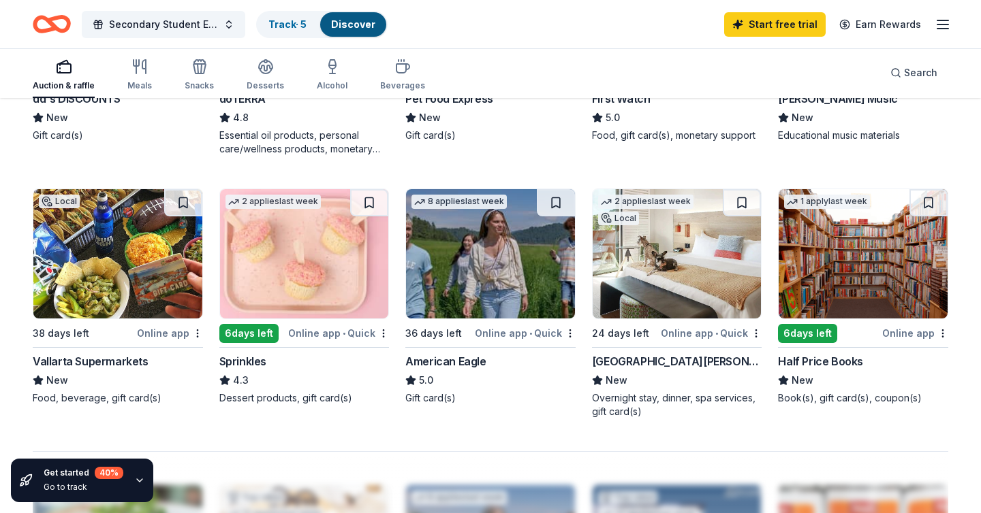
click at [492, 278] on img at bounding box center [490, 253] width 169 height 129
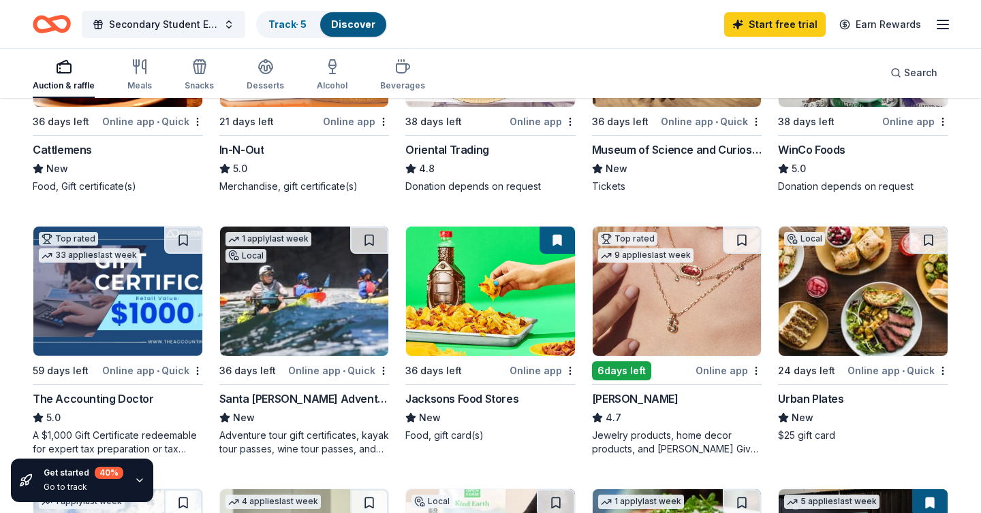
scroll to position [0, 0]
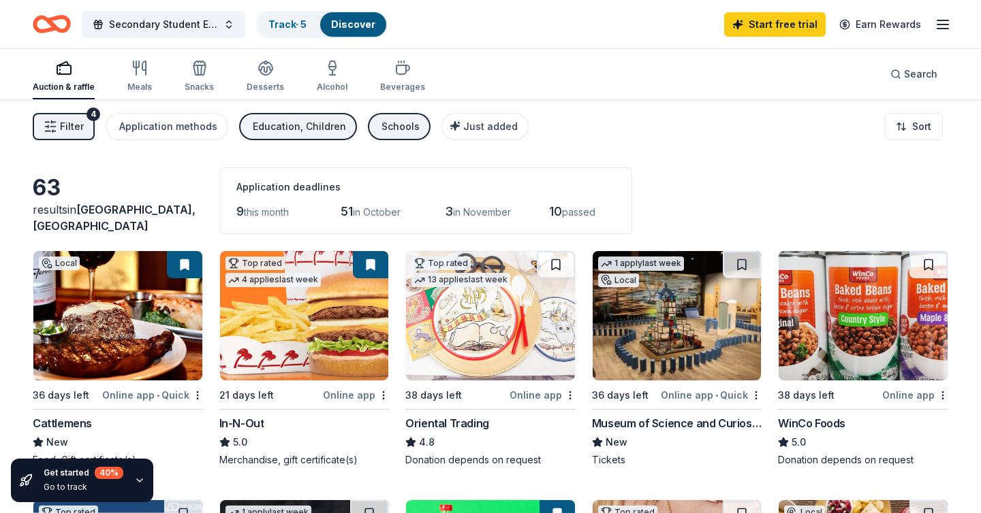
click at [74, 128] on span "Filter" at bounding box center [72, 126] width 24 height 16
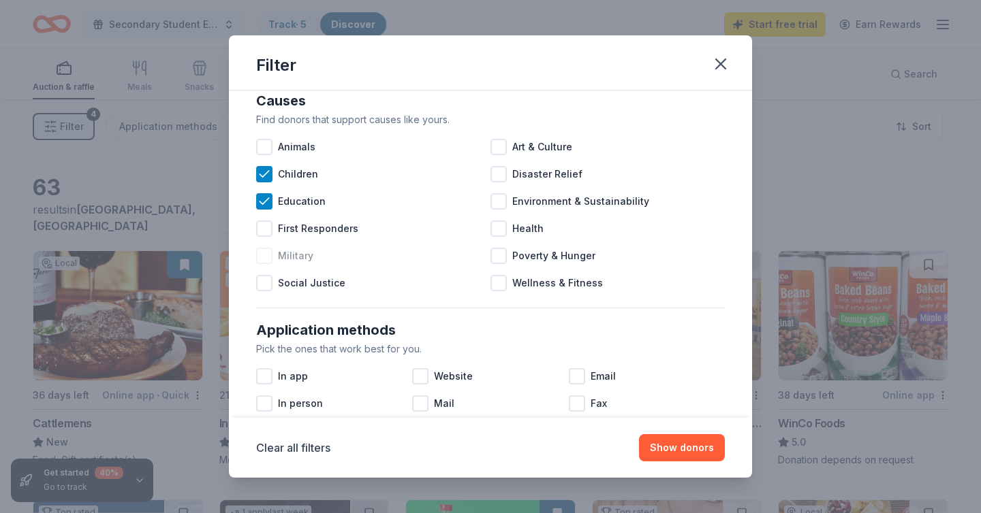
scroll to position [12, 0]
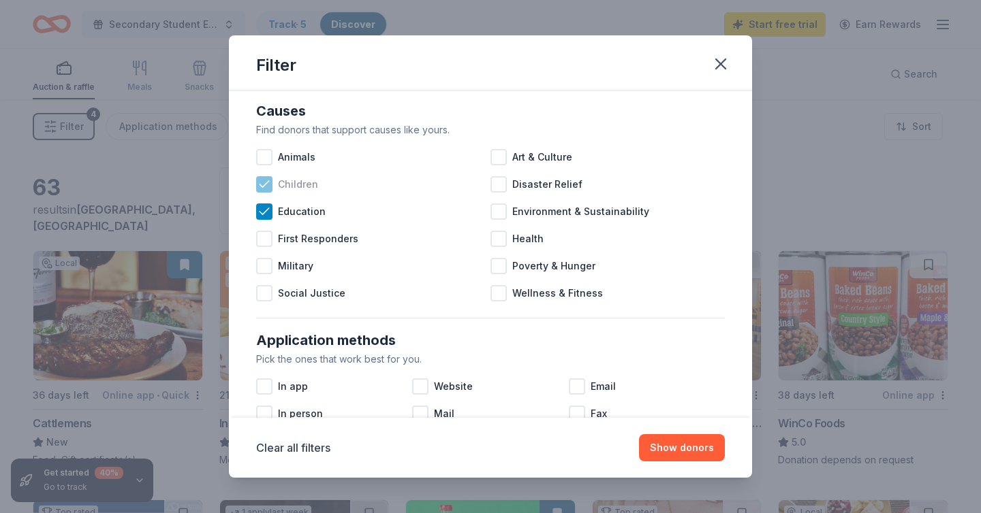
click at [260, 183] on icon at bounding box center [264, 185] width 14 height 14
click at [673, 444] on button "Show 49 donors" at bounding box center [674, 447] width 99 height 27
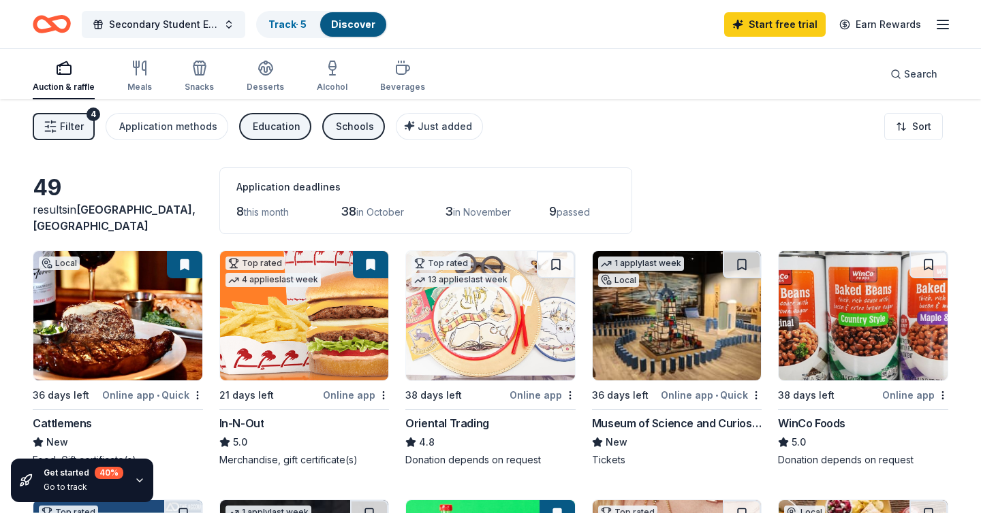
click at [74, 129] on span "Filter" at bounding box center [72, 126] width 24 height 16
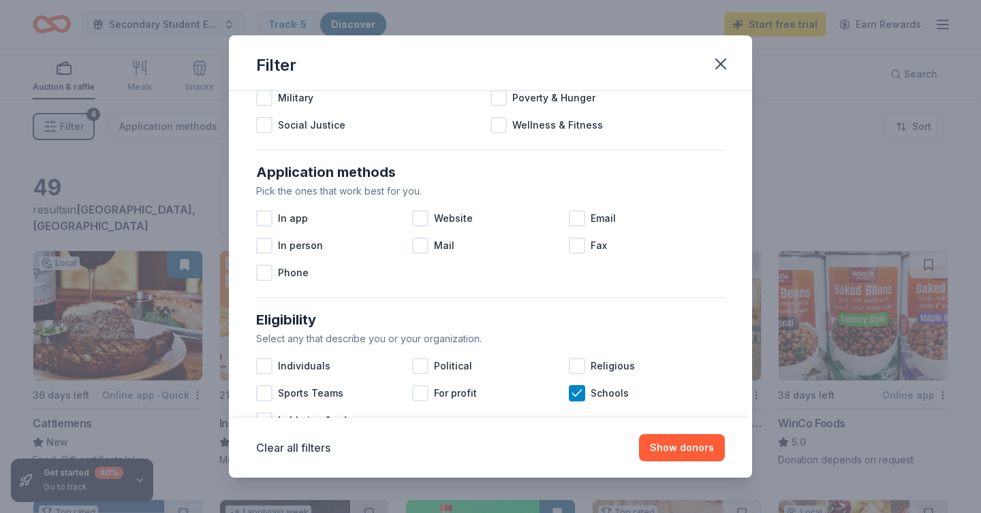
scroll to position [176, 0]
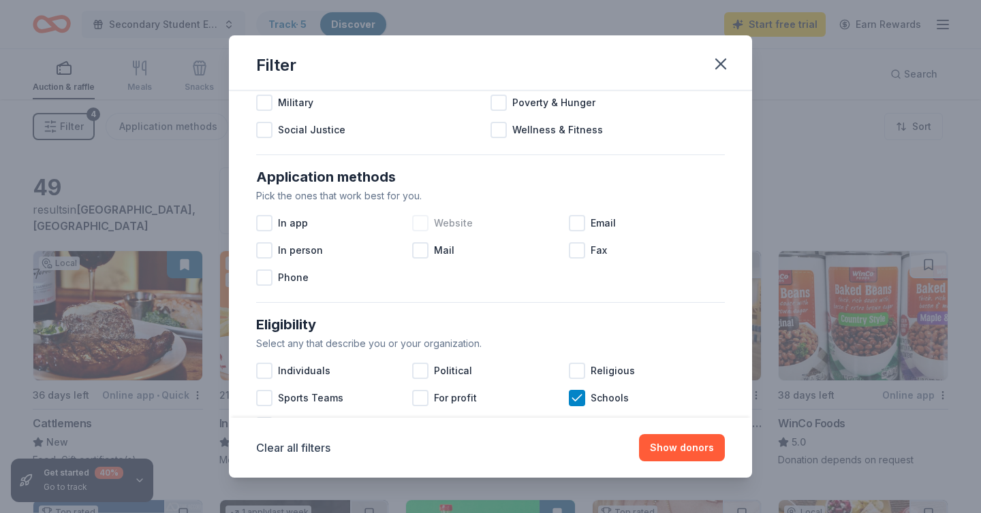
click at [426, 221] on div at bounding box center [420, 223] width 16 height 16
click at [693, 449] on button "Show 38 donors" at bounding box center [675, 447] width 99 height 27
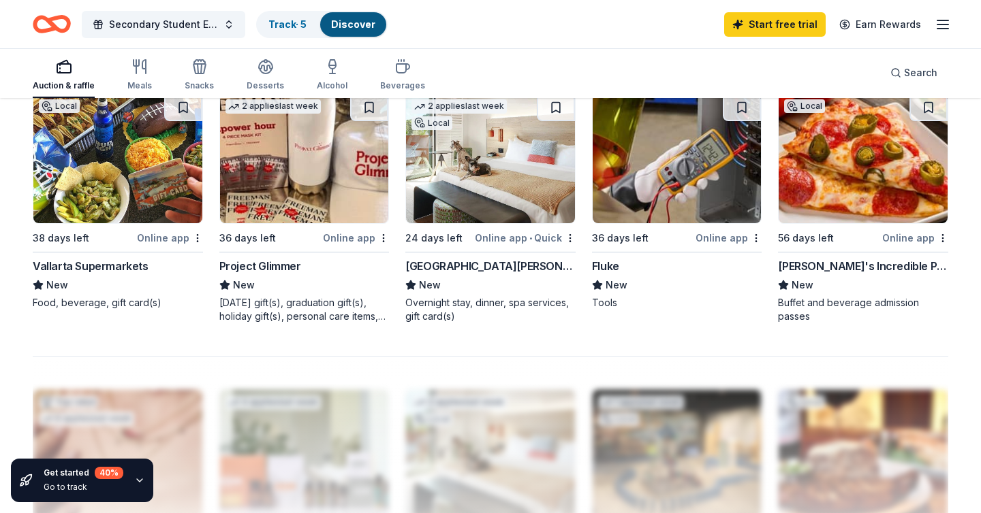
scroll to position [933, 0]
click at [313, 187] on img at bounding box center [304, 157] width 169 height 129
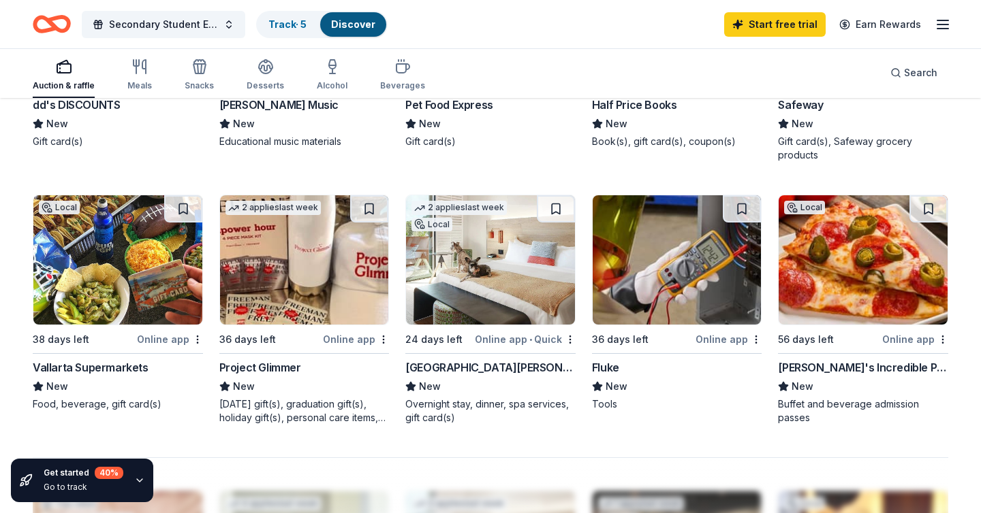
scroll to position [815, 0]
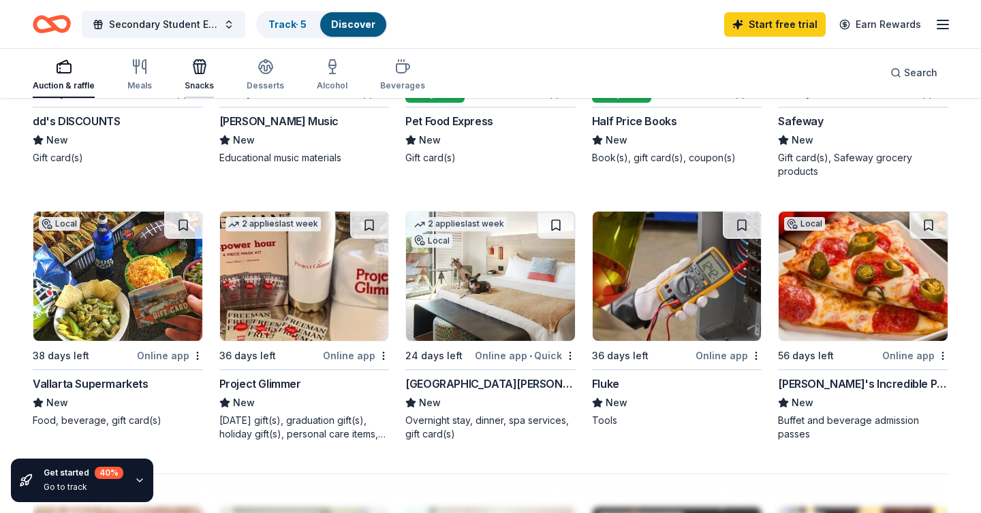
click at [192, 60] on icon "button" at bounding box center [199, 67] width 16 height 16
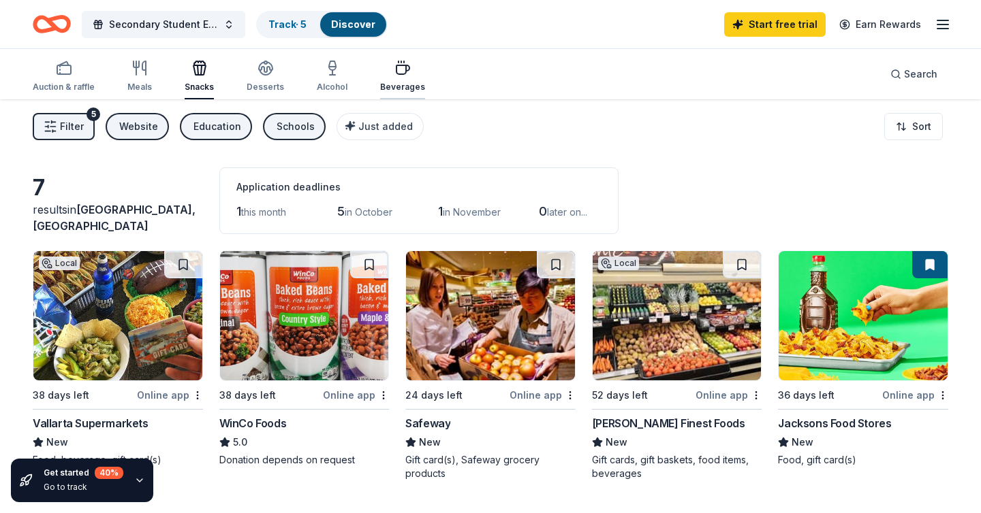
click at [400, 65] on icon "button" at bounding box center [402, 69] width 13 height 9
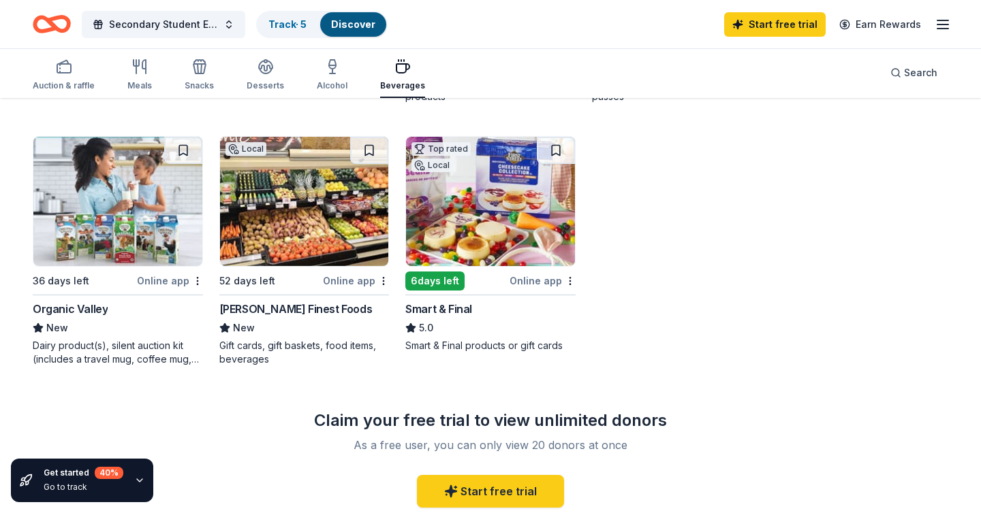
scroll to position [3, 0]
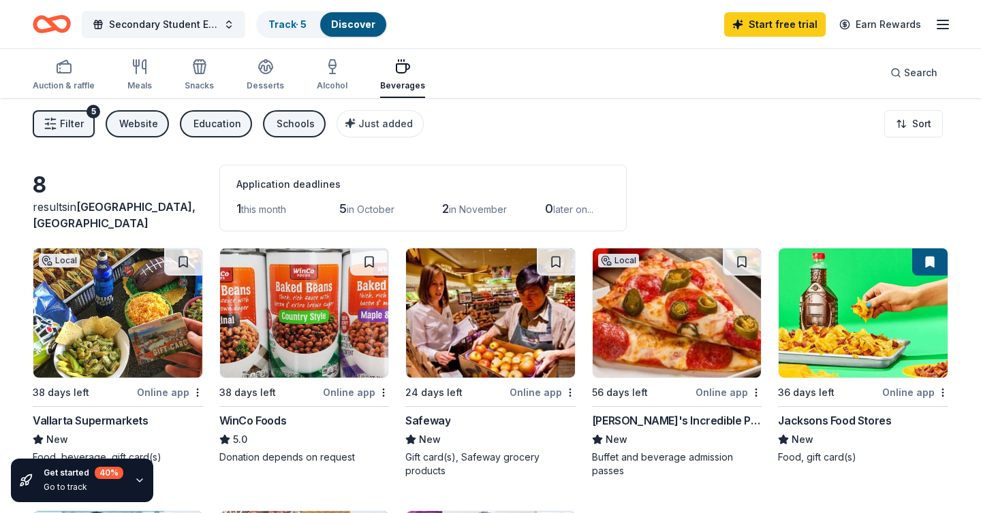
click at [32, 80] on div "Auction & raffle Meals Snacks Desserts Alcohol Beverages Search" at bounding box center [490, 73] width 981 height 50
click at [64, 74] on icon "button" at bounding box center [64, 67] width 16 height 16
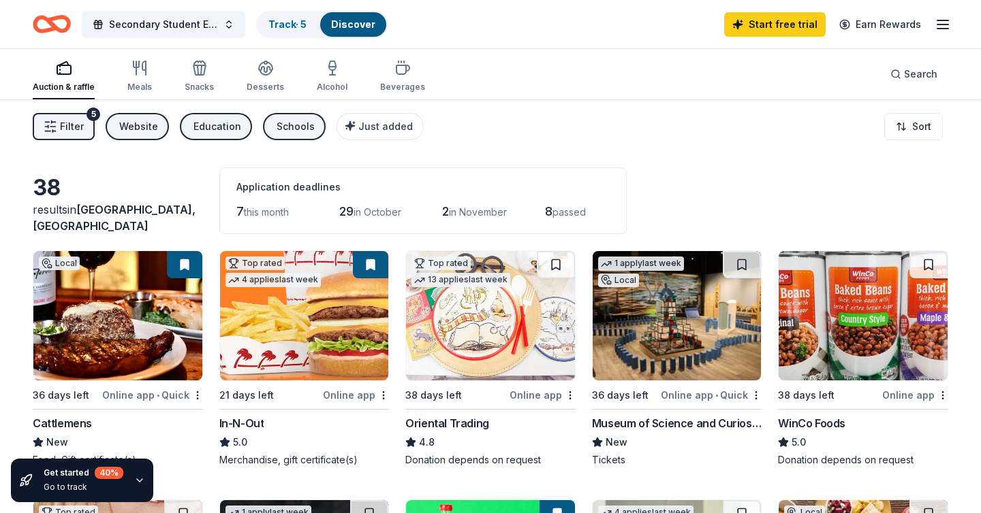
click at [75, 128] on span "Filter" at bounding box center [72, 126] width 24 height 16
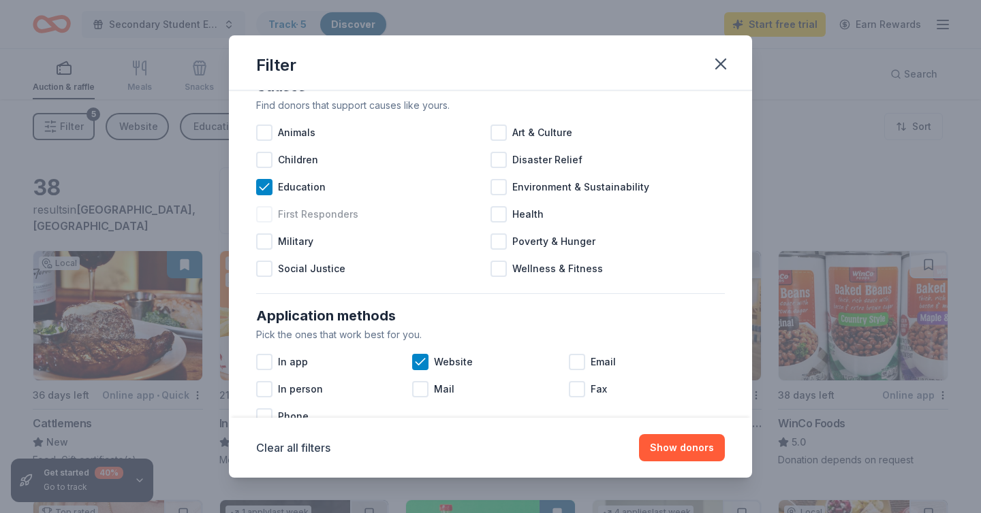
scroll to position [39, 0]
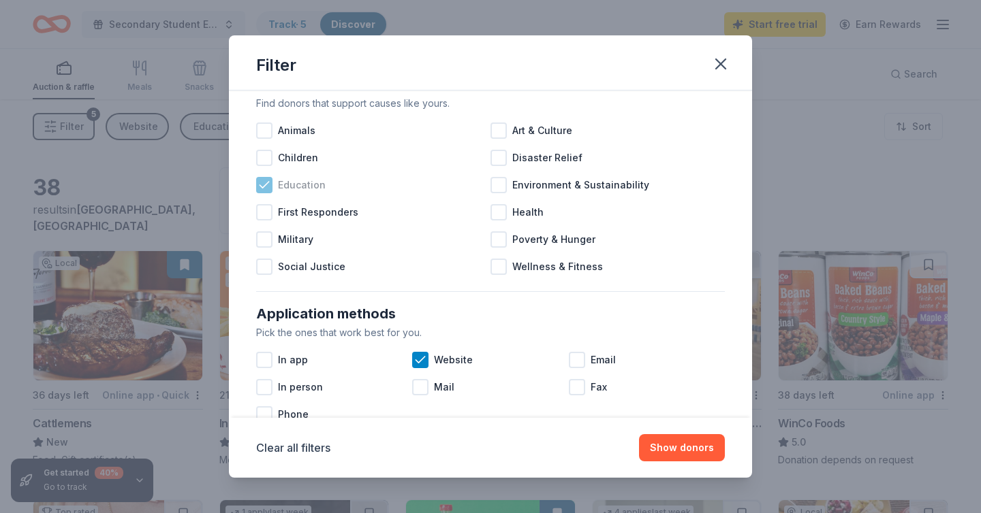
click at [268, 187] on icon at bounding box center [264, 185] width 14 height 14
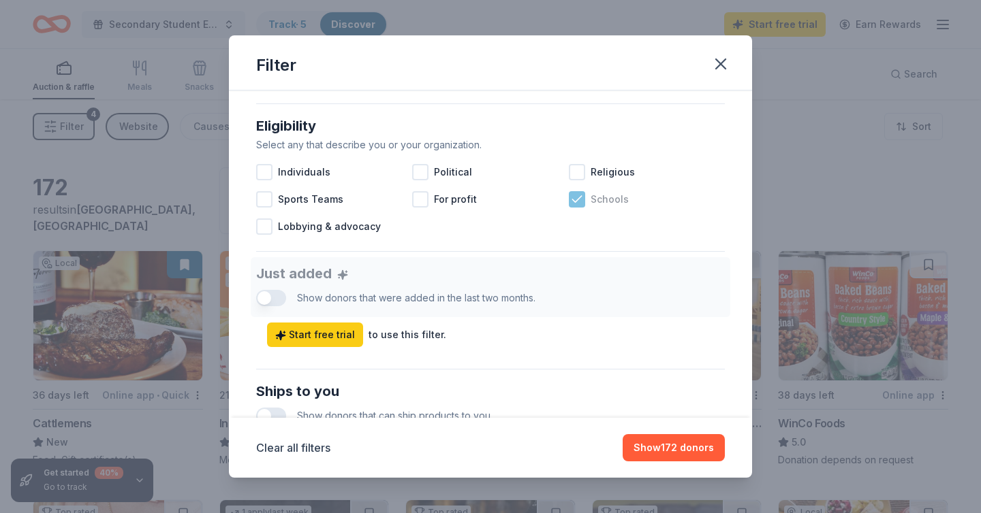
scroll to position [376, 0]
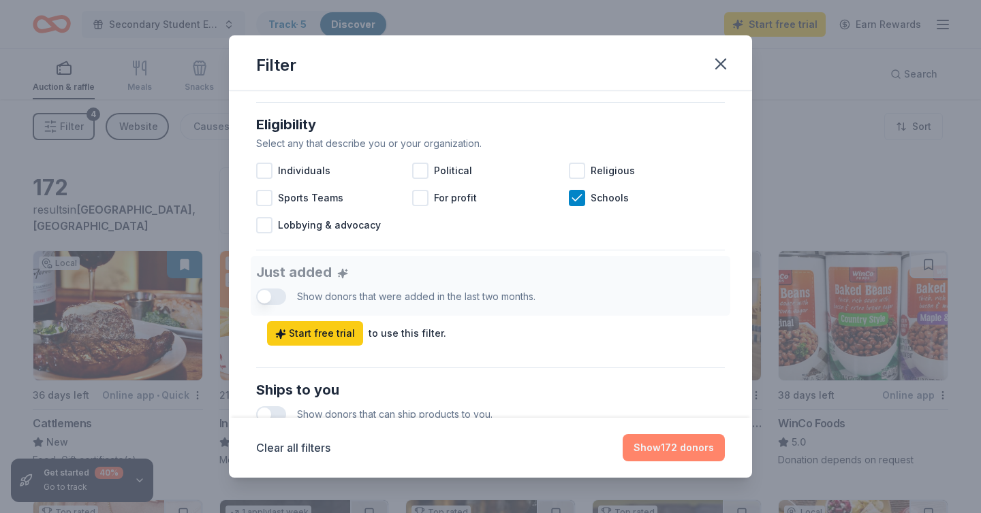
click at [665, 449] on button "Show 172 donors" at bounding box center [673, 447] width 102 height 27
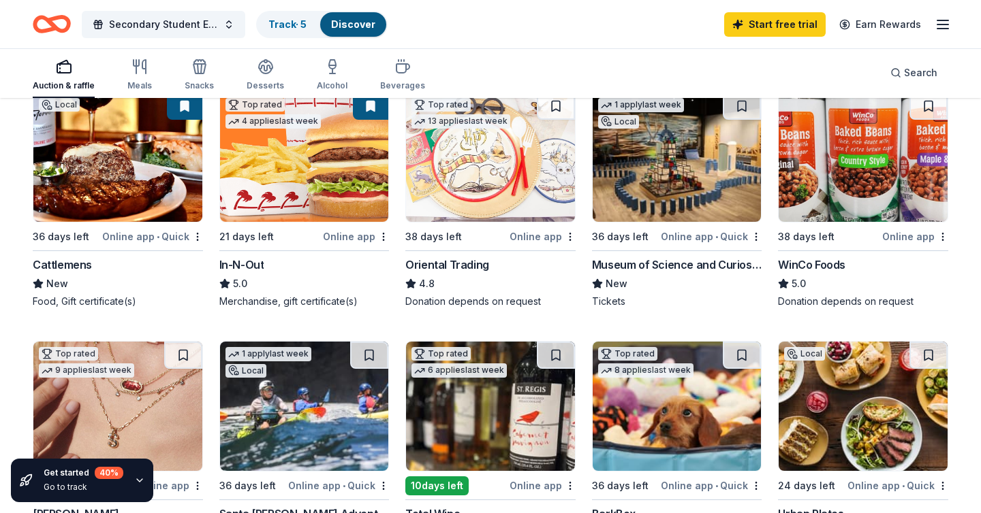
scroll to position [270, 0]
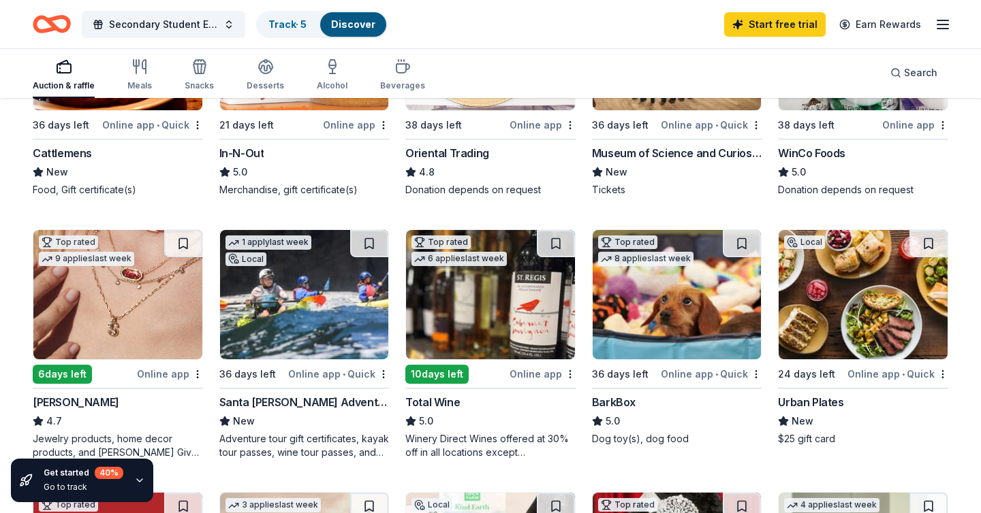
click at [159, 297] on img at bounding box center [117, 294] width 169 height 129
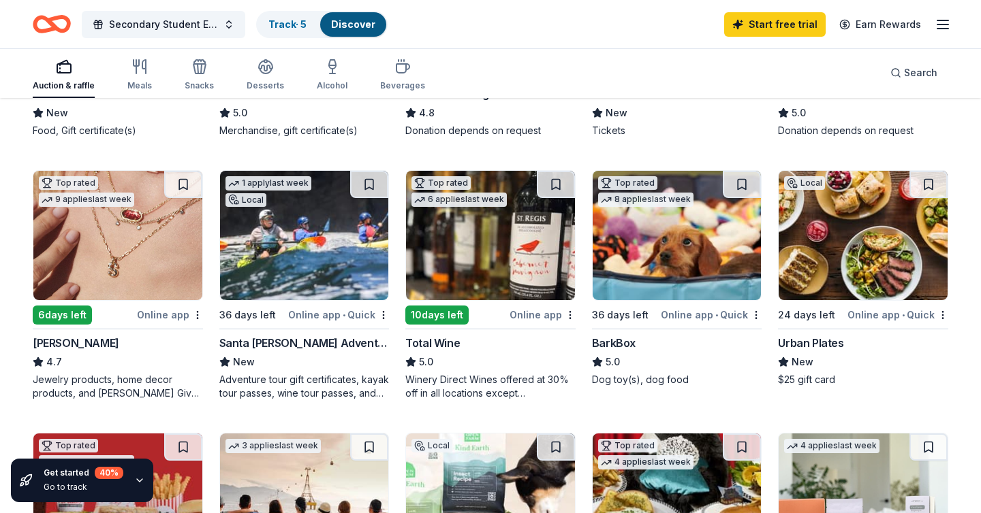
scroll to position [0, 0]
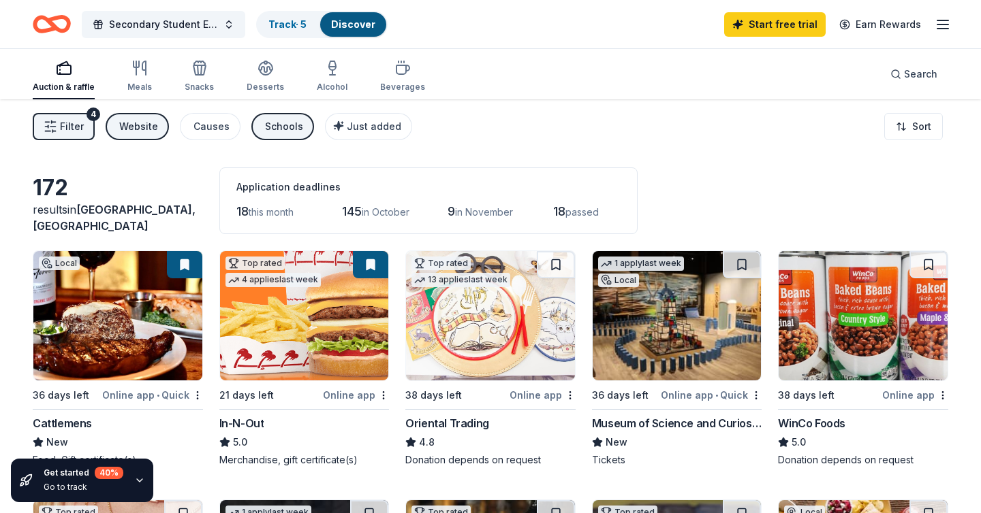
click at [80, 122] on span "Filter" at bounding box center [72, 126] width 24 height 16
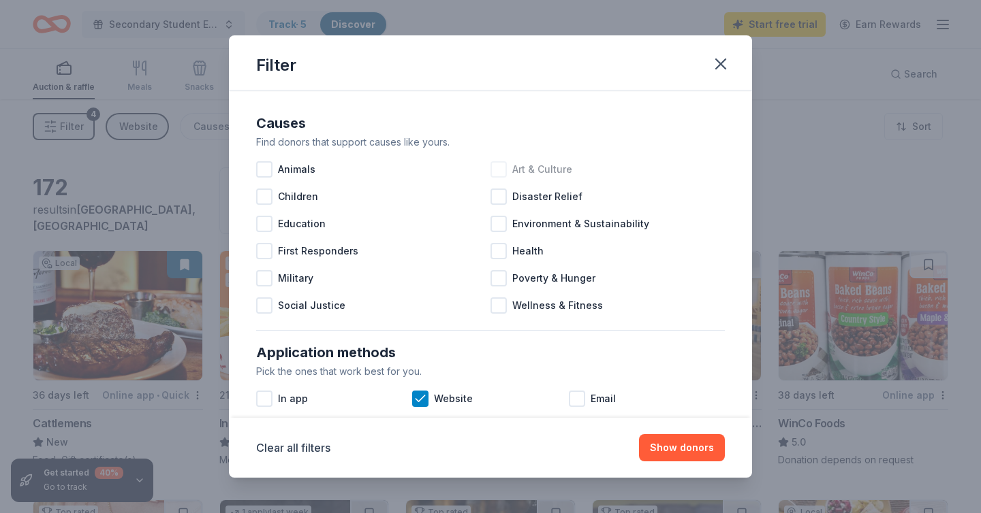
click at [503, 174] on div at bounding box center [498, 169] width 16 height 16
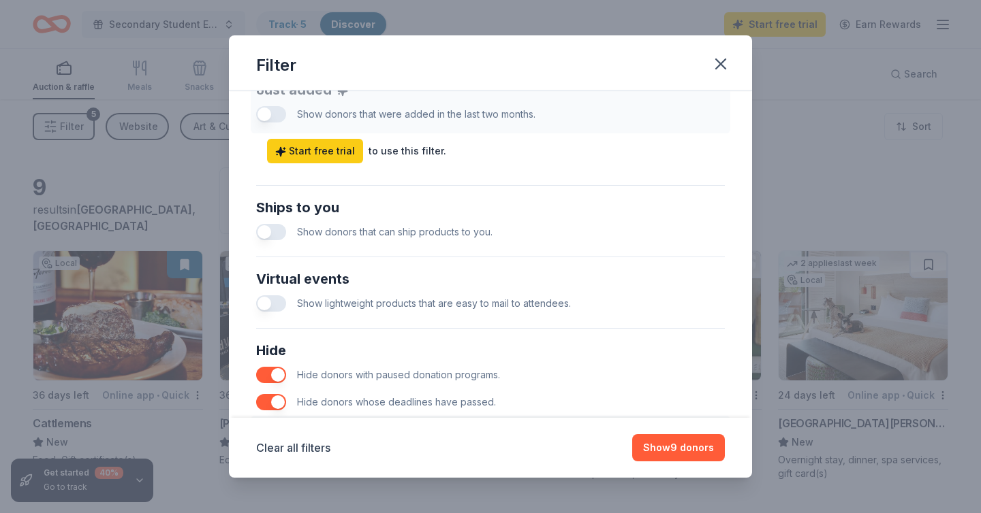
scroll to position [559, 0]
click at [678, 458] on button "Show 9 donors" at bounding box center [678, 447] width 93 height 27
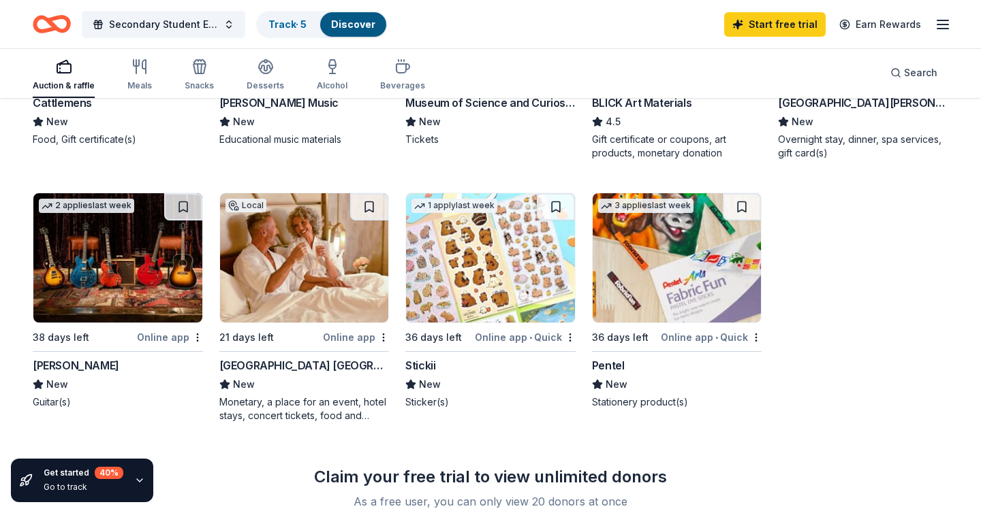
scroll to position [325, 0]
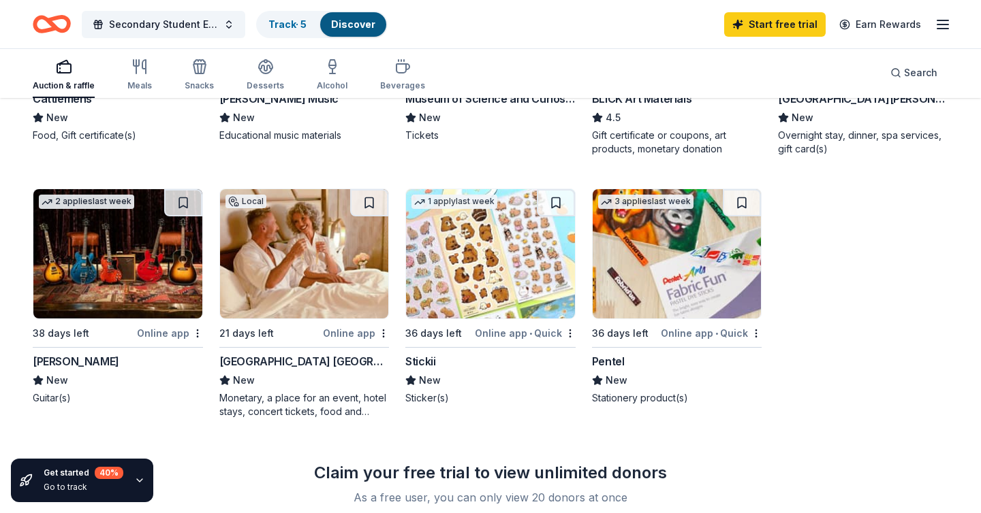
click at [539, 299] on img at bounding box center [490, 253] width 169 height 129
click at [642, 334] on div "36 days left" at bounding box center [620, 334] width 57 height 16
click at [170, 308] on img at bounding box center [117, 253] width 169 height 129
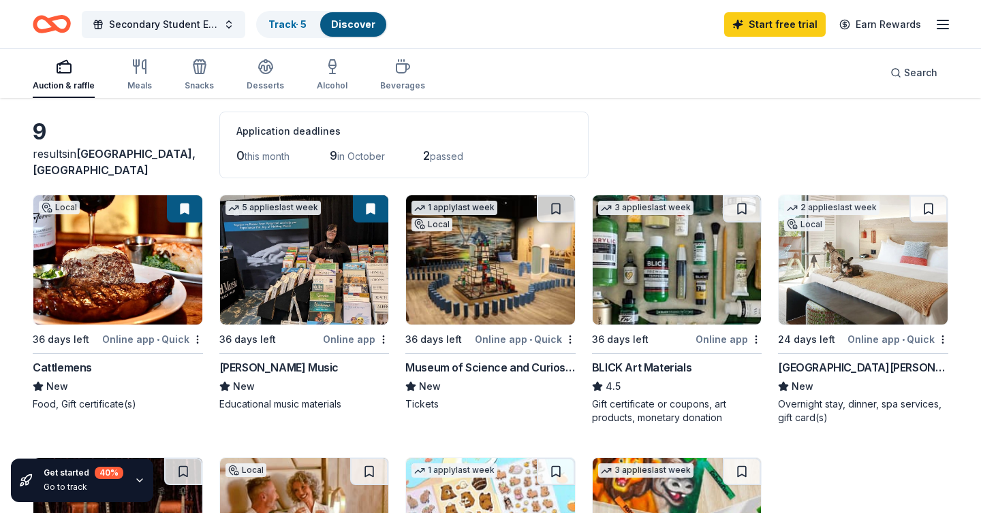
scroll to position [0, 0]
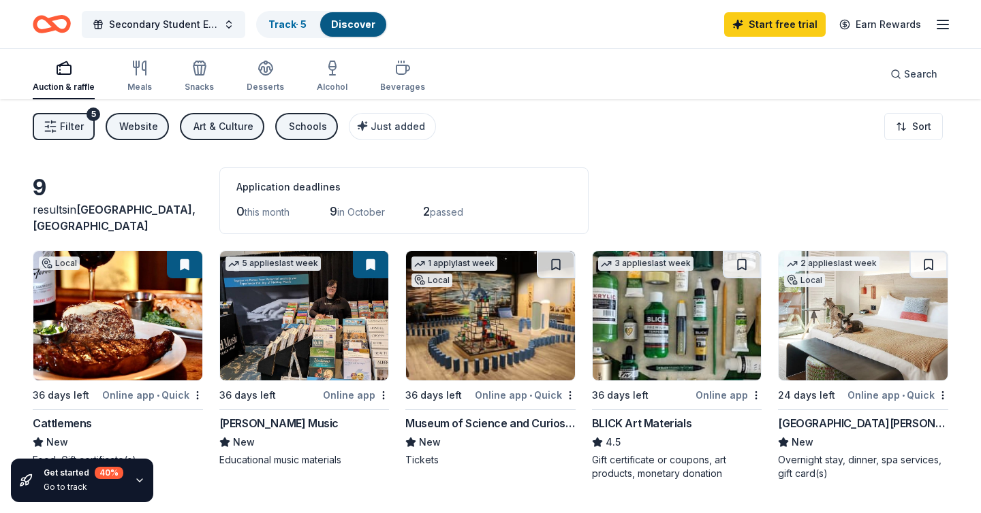
click at [78, 119] on span "Filter" at bounding box center [72, 126] width 24 height 16
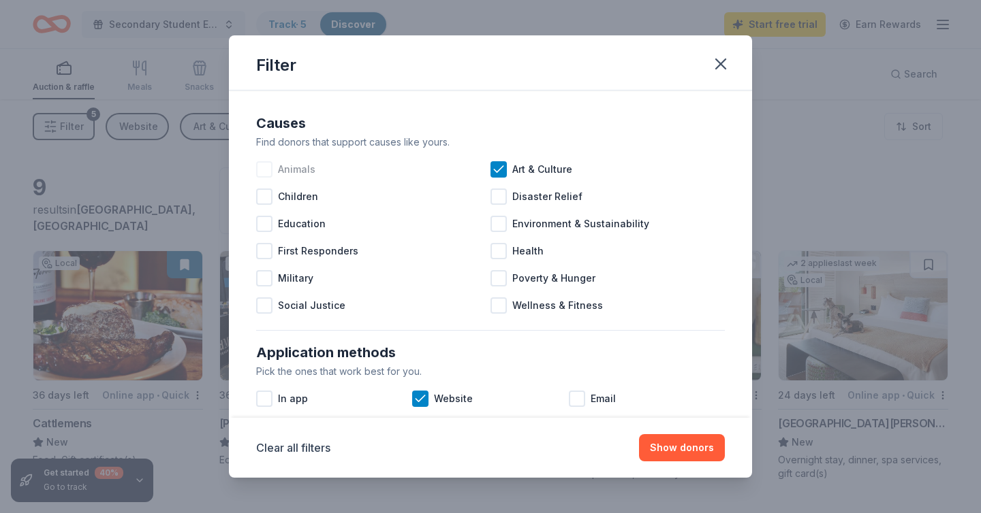
click at [266, 171] on div at bounding box center [264, 169] width 16 height 16
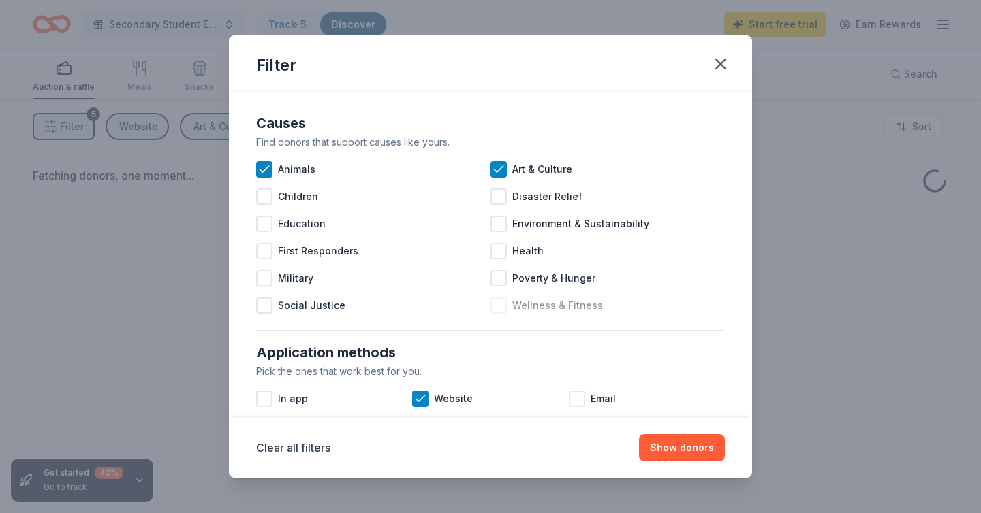
click at [499, 167] on icon at bounding box center [499, 170] width 14 height 14
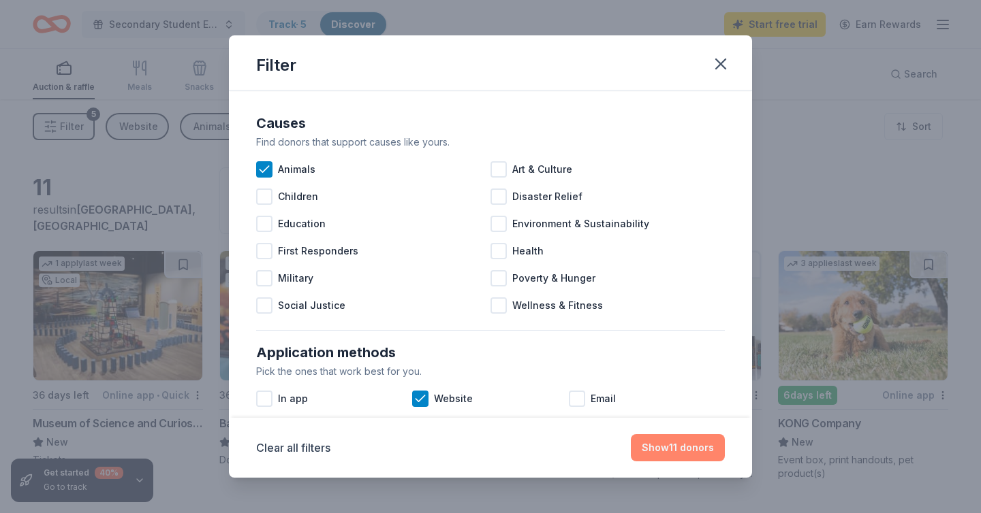
click at [682, 453] on button "Show 11 donors" at bounding box center [678, 447] width 94 height 27
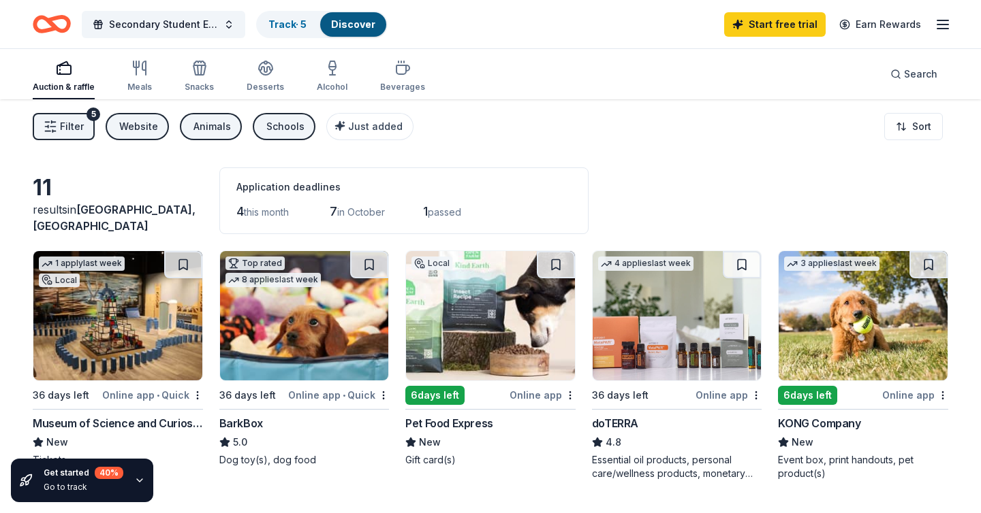
click at [231, 122] on button "Animals" at bounding box center [211, 126] width 62 height 27
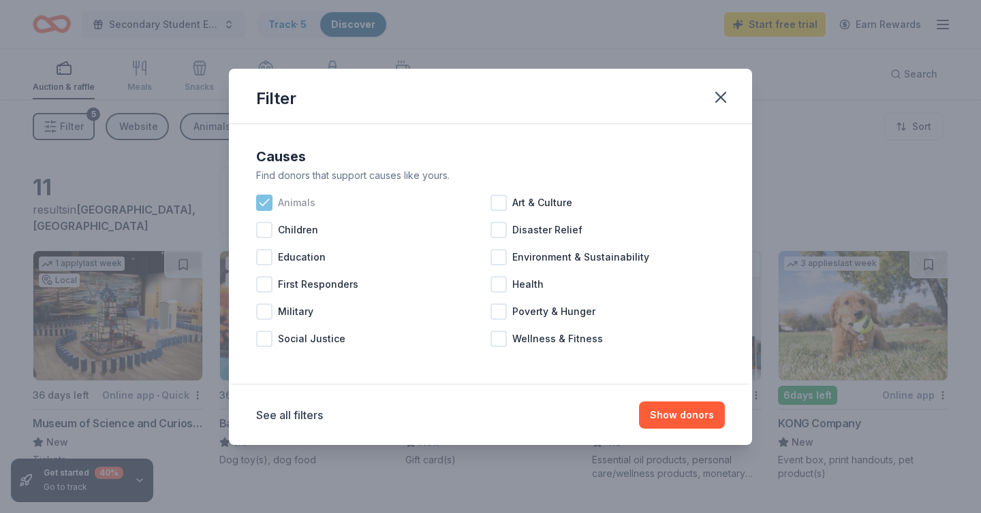
click at [270, 204] on icon at bounding box center [264, 203] width 14 height 14
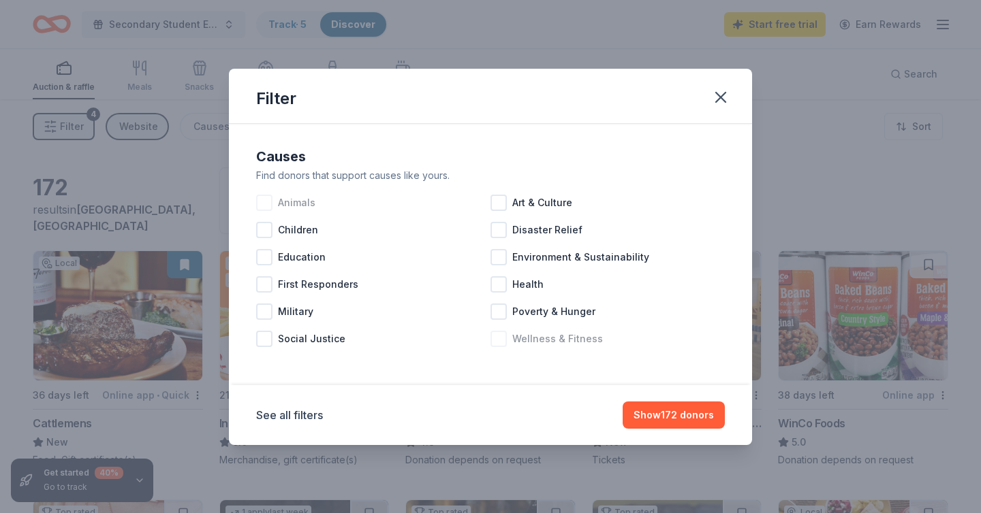
click at [511, 349] on div "Wellness & Fitness" at bounding box center [607, 339] width 234 height 27
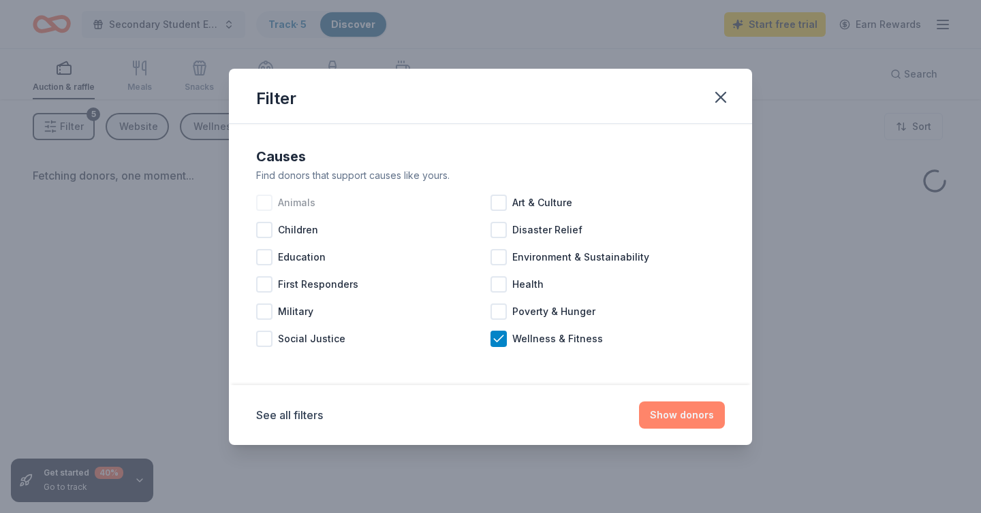
click at [680, 415] on button "Show donors" at bounding box center [682, 415] width 86 height 27
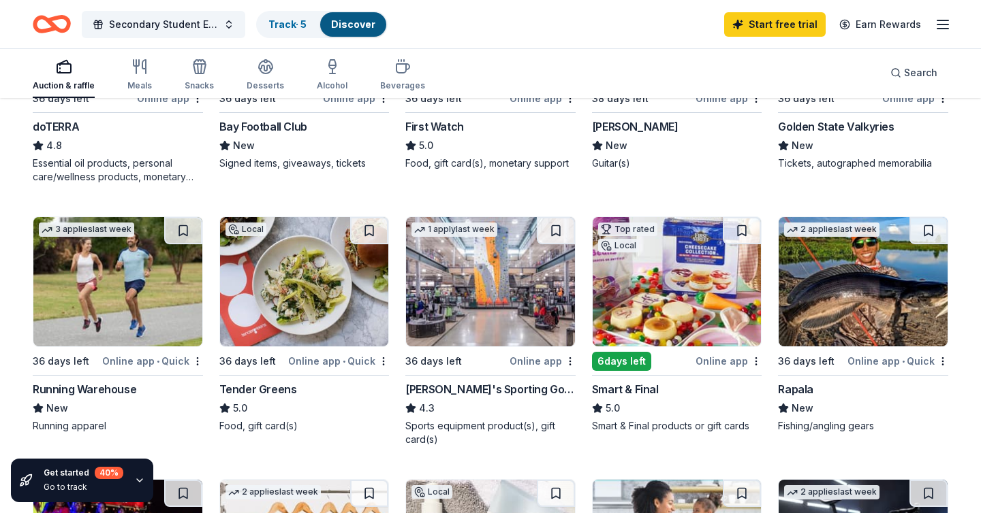
scroll to position [561, 0]
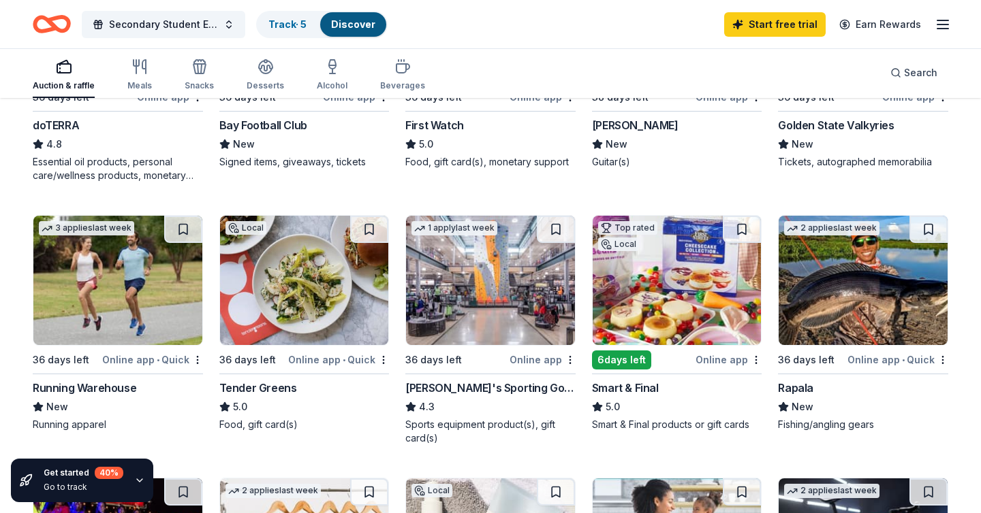
click at [468, 346] on div "1 apply last week 36 days left Online app Dick's Sporting Goods 4.3 Sports equi…" at bounding box center [490, 330] width 170 height 230
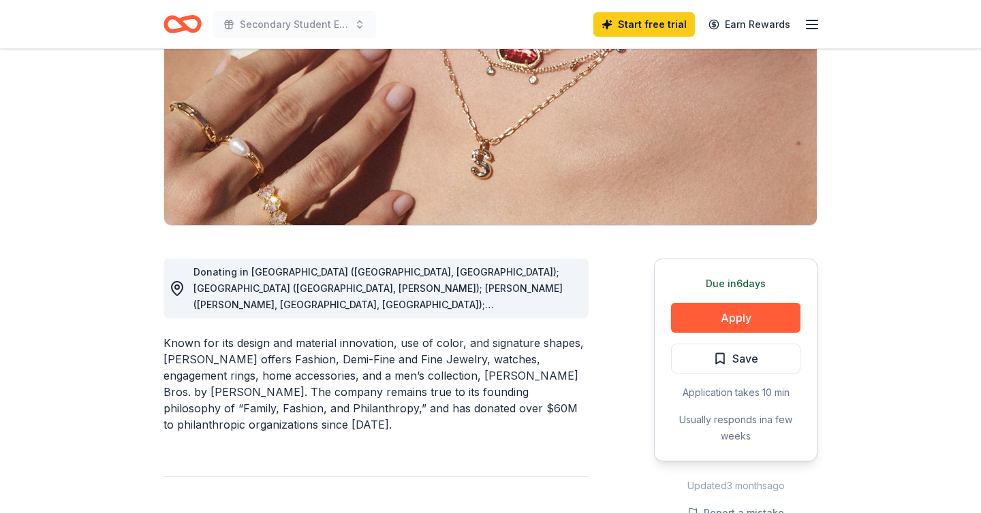
scroll to position [188, 0]
click at [728, 315] on button "Apply" at bounding box center [735, 318] width 129 height 30
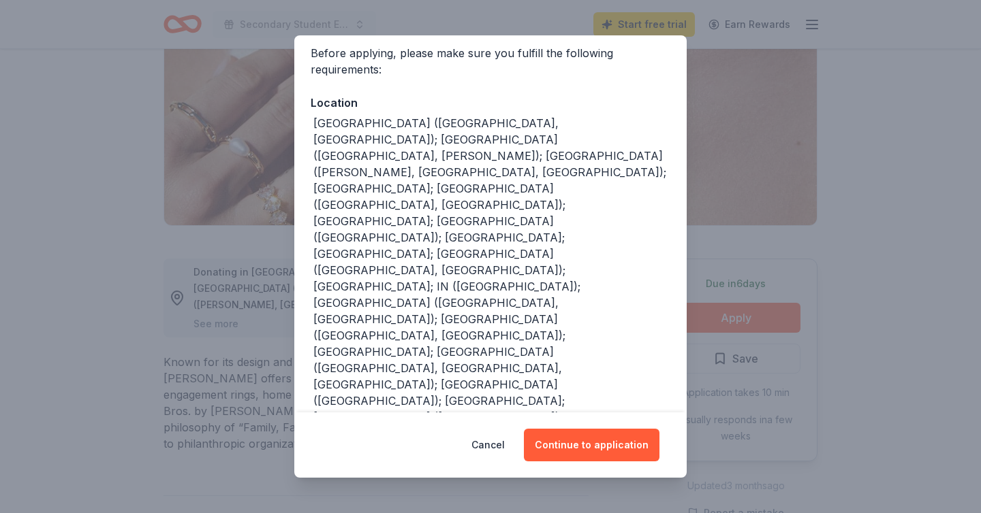
scroll to position [153, 0]
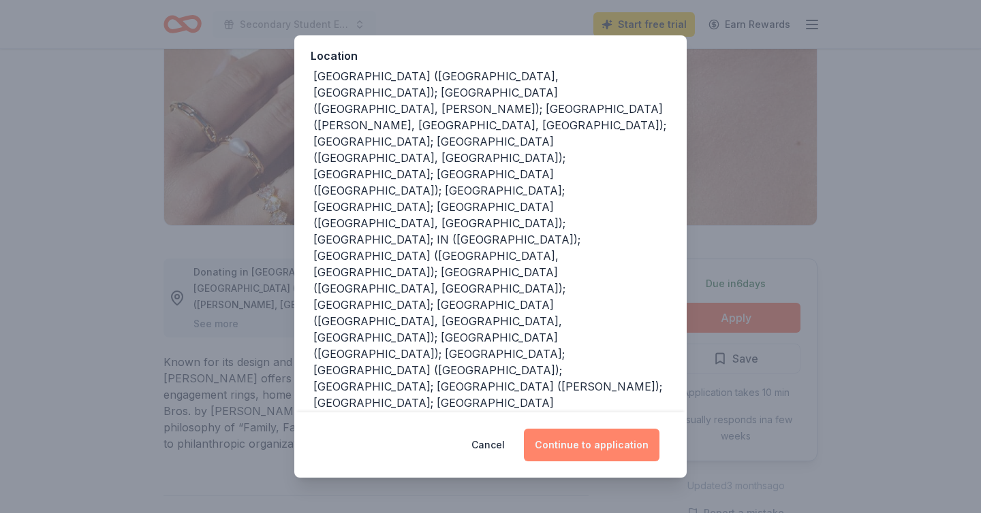
click at [595, 439] on button "Continue to application" at bounding box center [592, 445] width 136 height 33
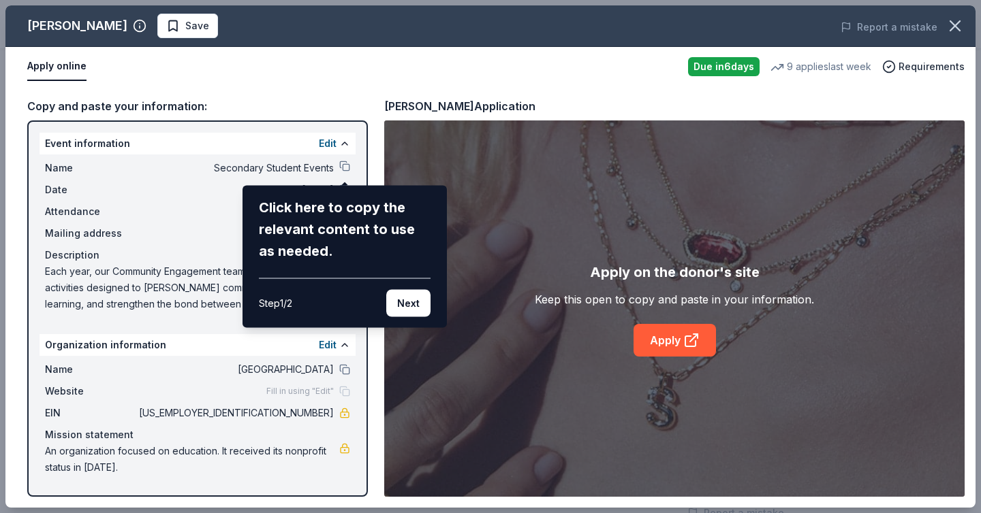
click at [339, 169] on div "Kendra Scott Save Report a mistake Apply online Due in 6 days 9 applies last we…" at bounding box center [490, 256] width 970 height 503
click at [345, 168] on div "Kendra Scott Save Report a mistake Apply online Due in 6 days 9 applies last we…" at bounding box center [490, 256] width 970 height 503
click at [398, 298] on button "Next" at bounding box center [408, 303] width 44 height 27
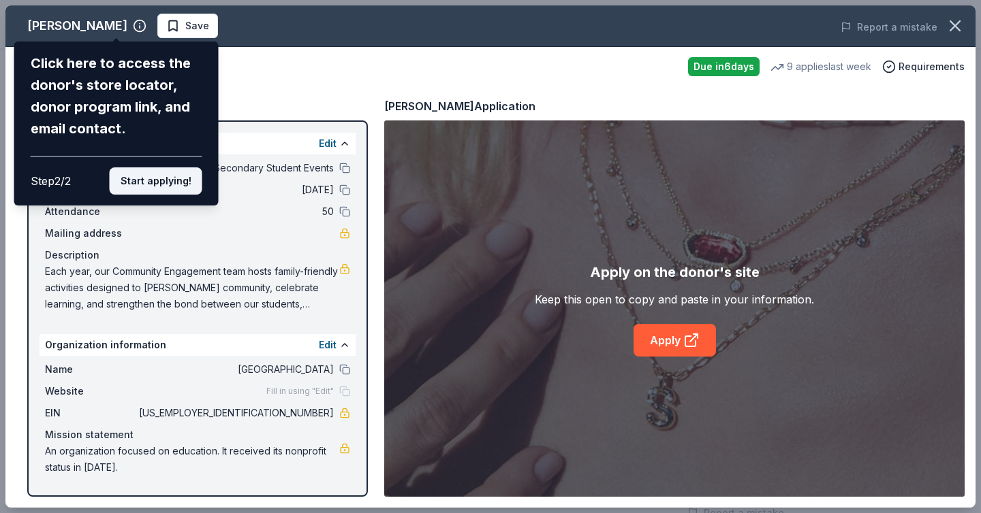
click at [171, 182] on button "Start applying!" at bounding box center [156, 181] width 93 height 27
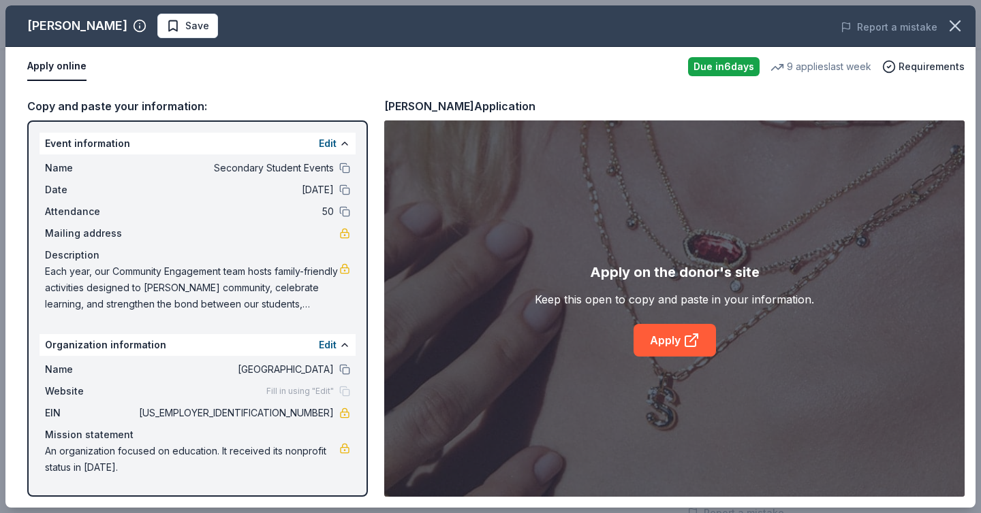
click at [343, 172] on div "Kendra Scott Save Report a mistake Apply online Due in 6 days 9 applies last we…" at bounding box center [490, 256] width 970 height 503
click at [671, 338] on link "Apply" at bounding box center [674, 340] width 82 height 33
click at [958, 25] on icon "button" at bounding box center [954, 25] width 19 height 19
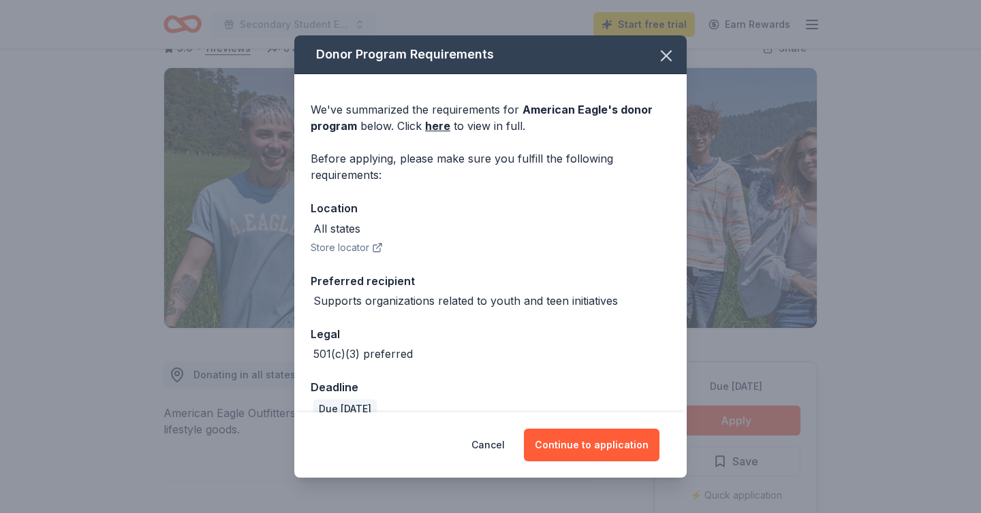
scroll to position [85, 0]
click at [586, 441] on button "Continue to application" at bounding box center [592, 445] width 136 height 33
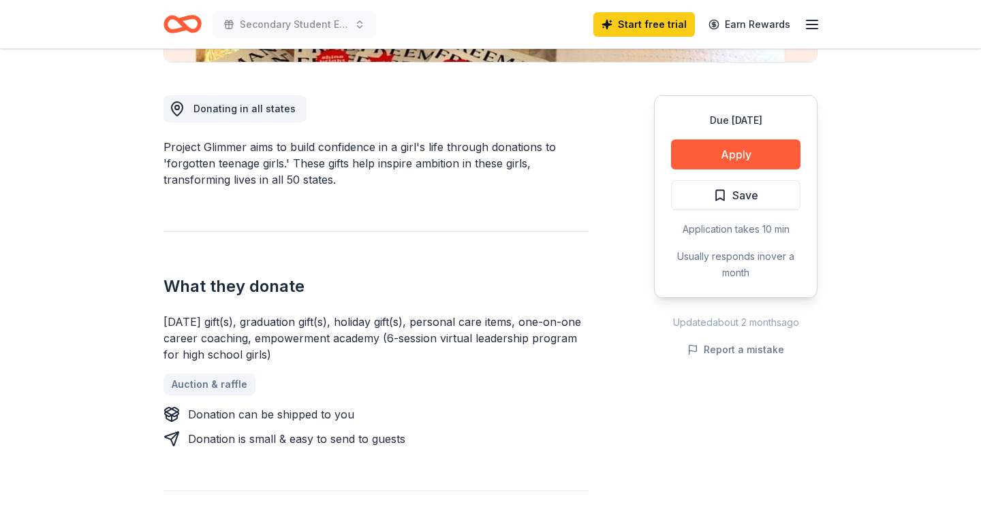
scroll to position [351, 0]
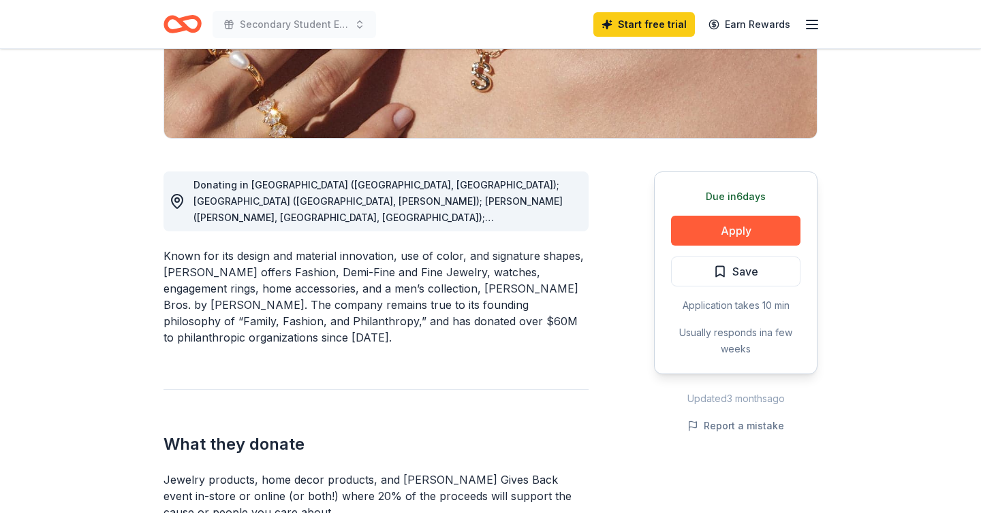
scroll to position [278, 0]
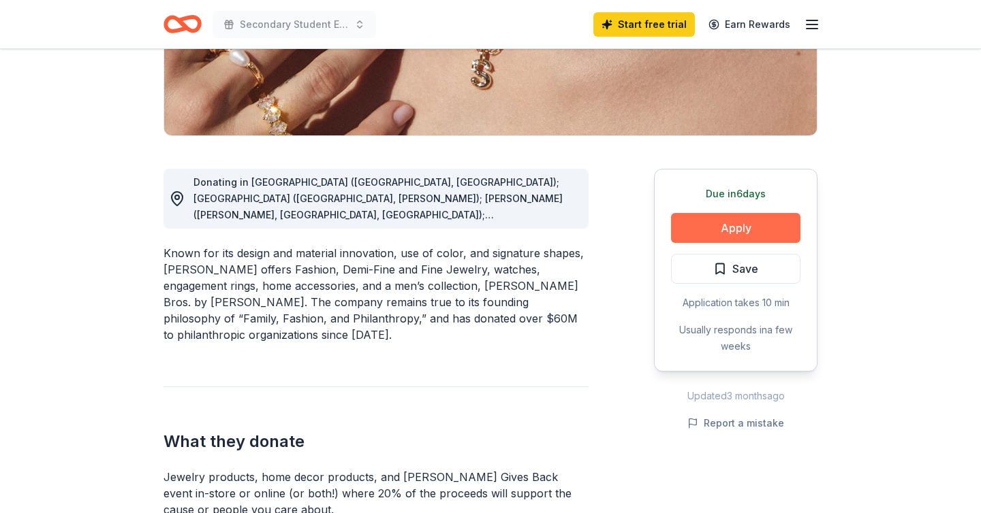
click at [760, 230] on button "Apply" at bounding box center [735, 228] width 129 height 30
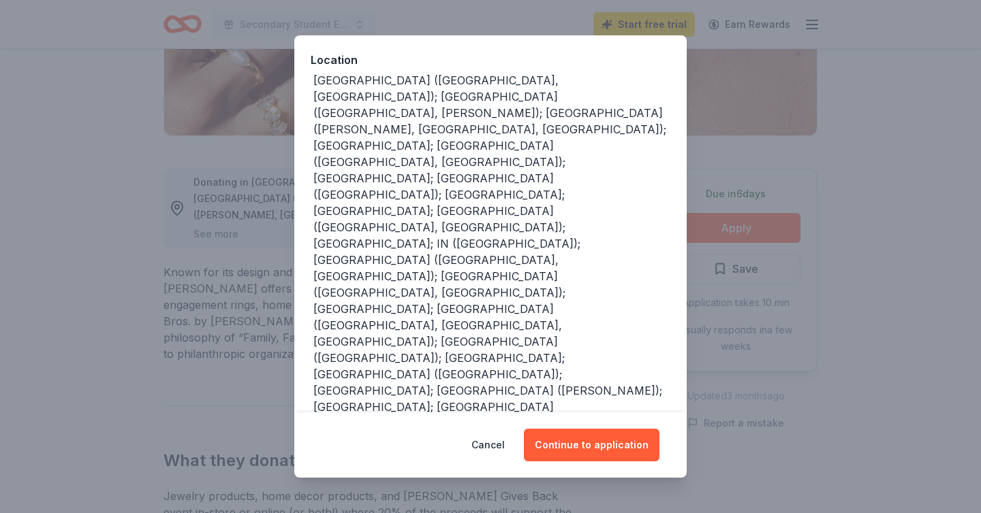
scroll to position [153, 0]
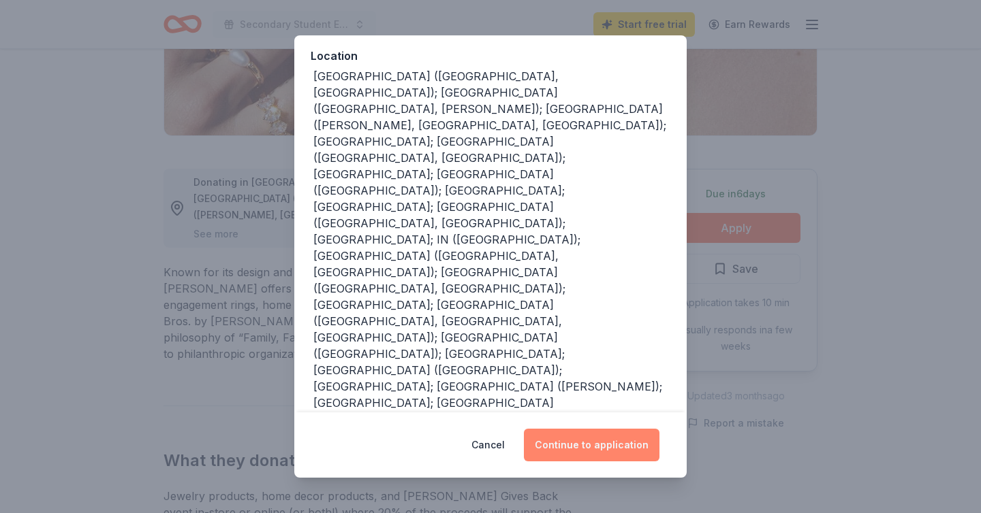
click at [590, 457] on button "Continue to application" at bounding box center [592, 445] width 136 height 33
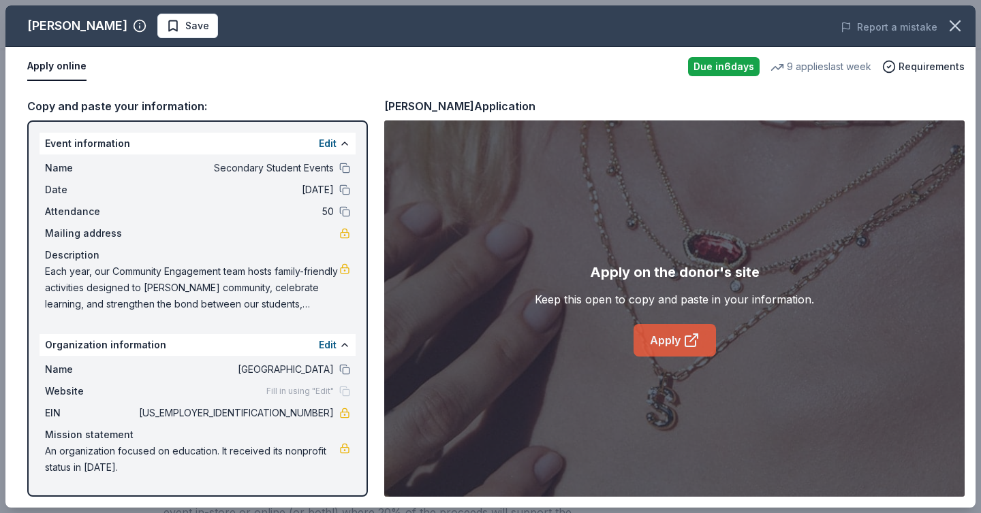
click at [671, 341] on link "Apply" at bounding box center [674, 340] width 82 height 33
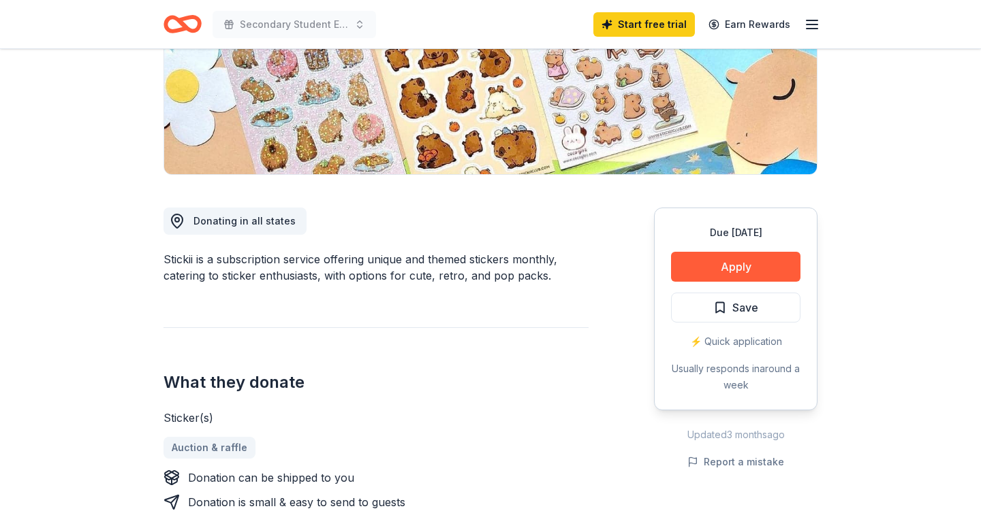
scroll to position [272, 0]
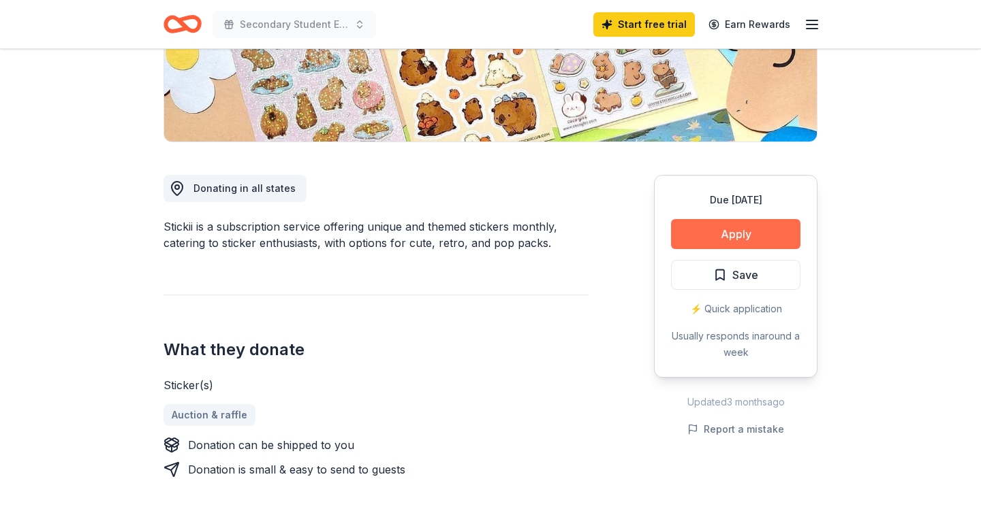
click at [773, 230] on button "Apply" at bounding box center [735, 234] width 129 height 30
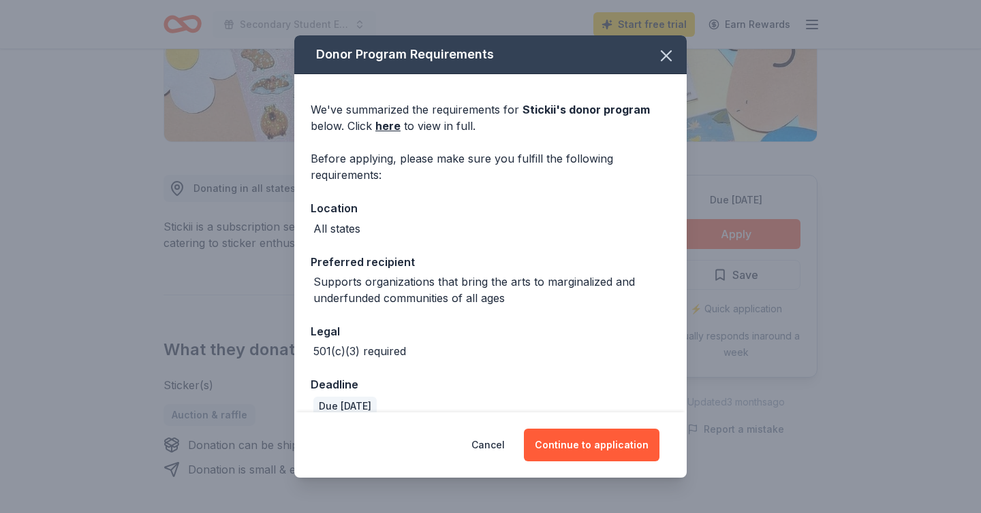
scroll to position [19, 0]
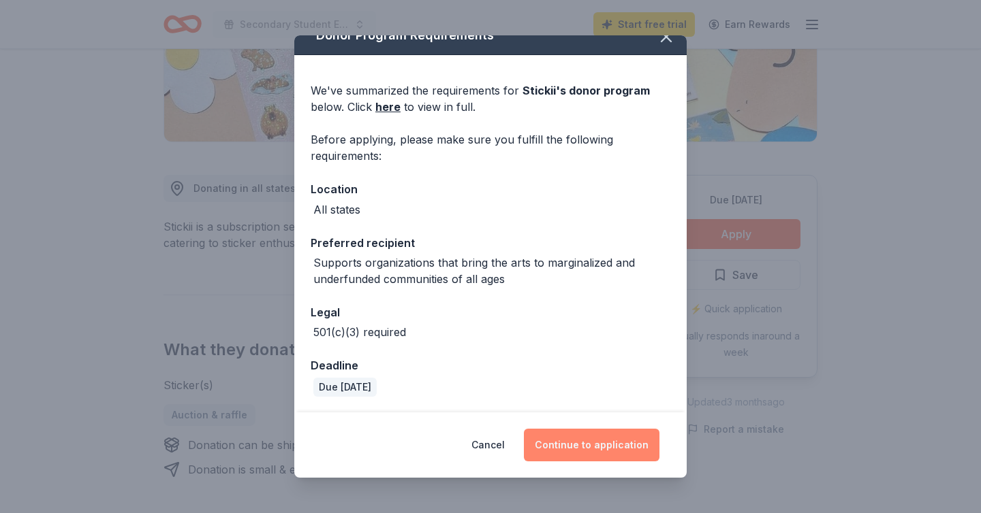
click at [567, 448] on button "Continue to application" at bounding box center [592, 445] width 136 height 33
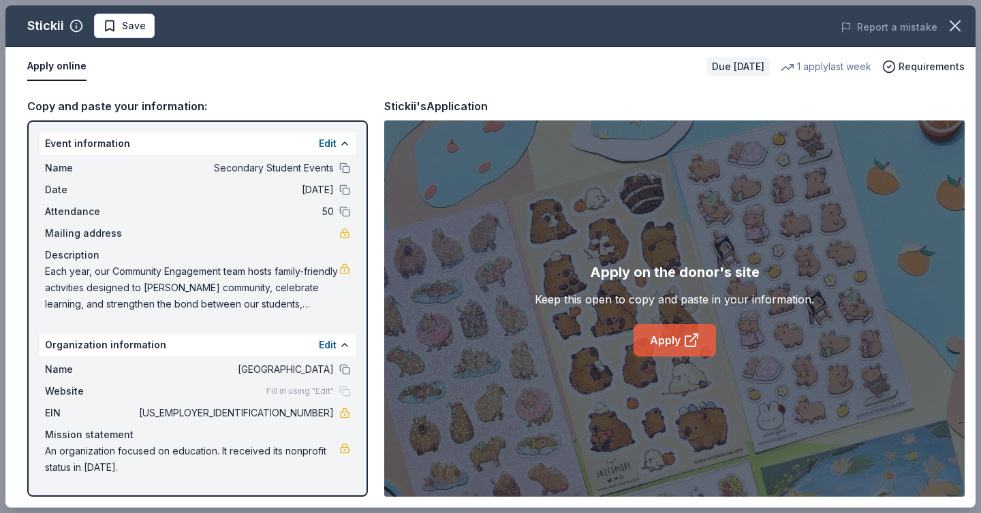
click at [687, 334] on icon at bounding box center [691, 340] width 16 height 16
click at [953, 29] on icon "button" at bounding box center [954, 25] width 19 height 19
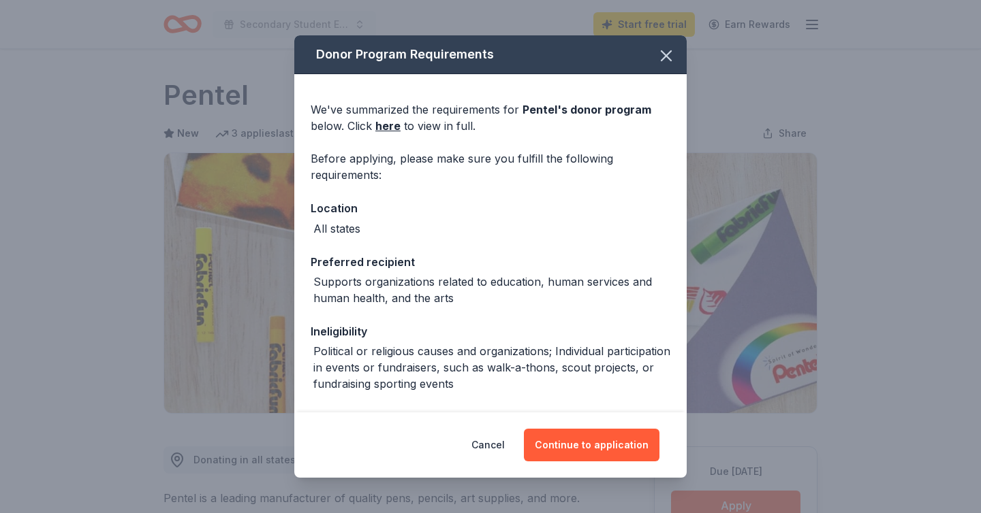
scroll to position [183, 0]
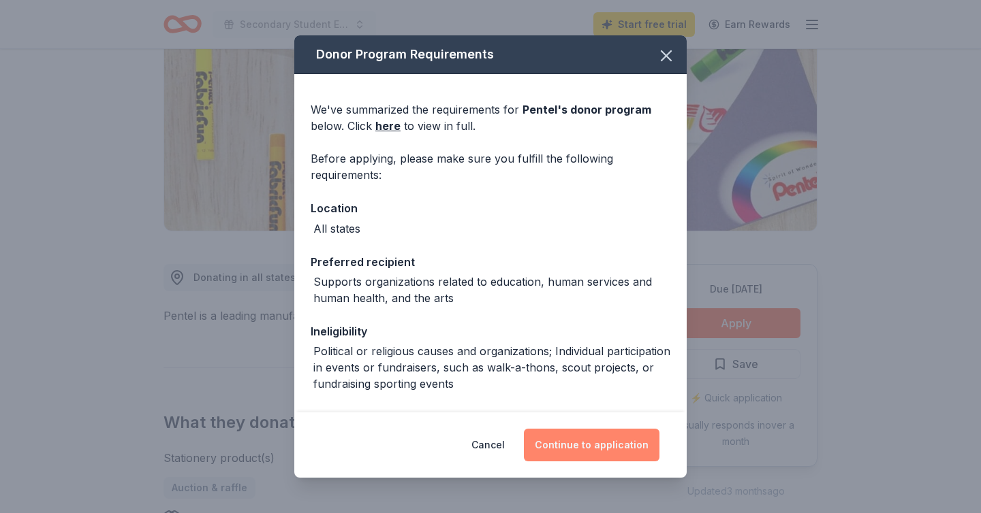
click at [605, 448] on button "Continue to application" at bounding box center [592, 445] width 136 height 33
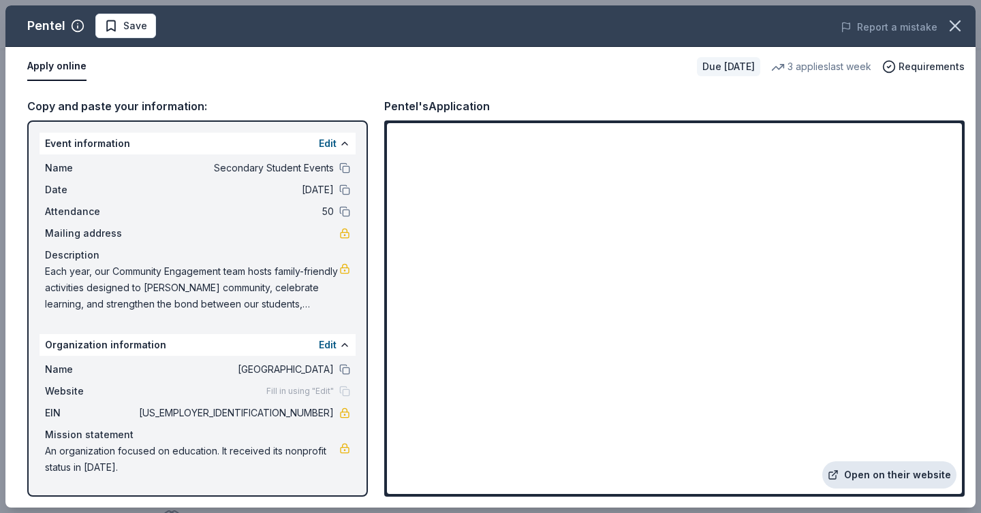
click at [903, 475] on link "Open on their website" at bounding box center [889, 475] width 134 height 27
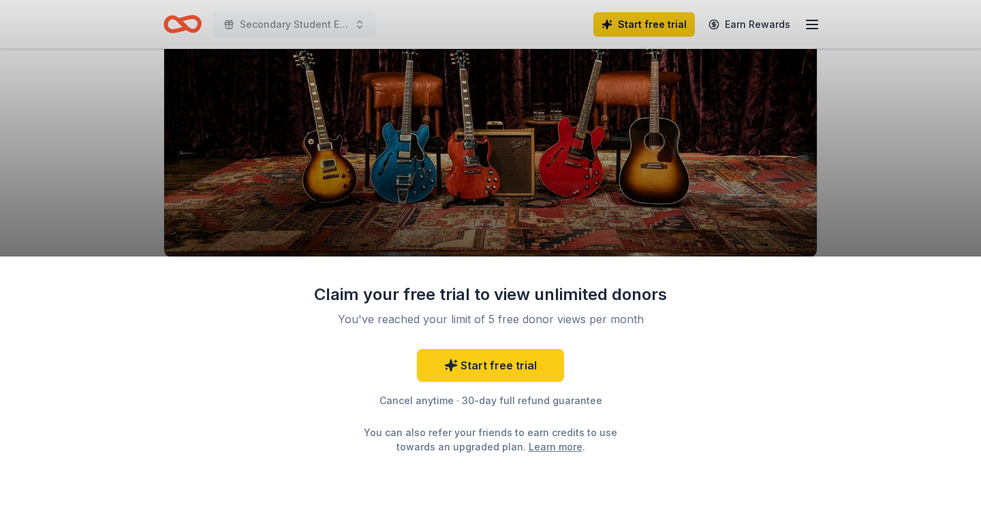
scroll to position [156, 0]
click at [840, 198] on div "Claim your free trial to view unlimited donors You've reached your limit of 5 f…" at bounding box center [490, 256] width 981 height 513
